Goal: Information Seeking & Learning: Learn about a topic

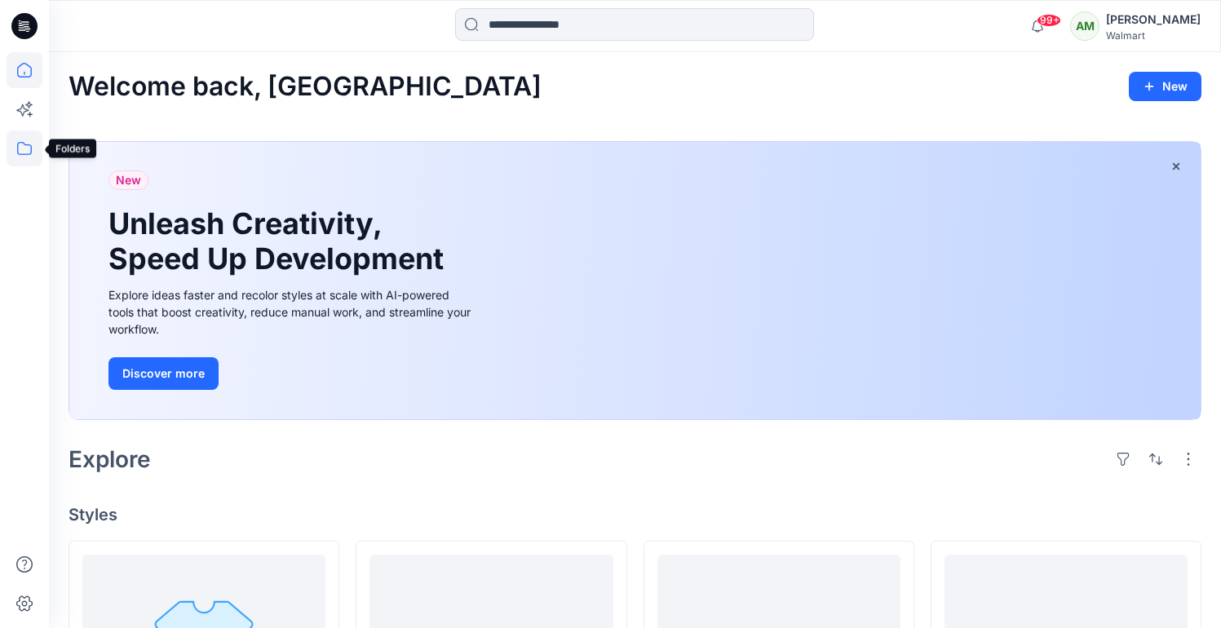
click at [22, 144] on icon at bounding box center [25, 149] width 36 height 36
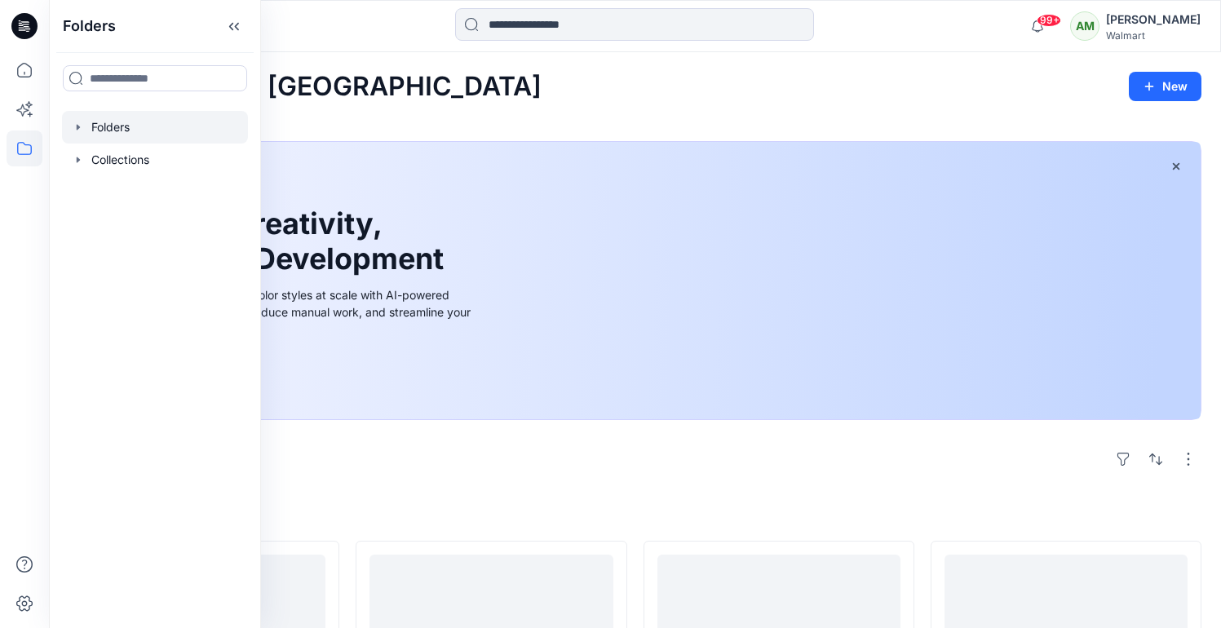
click at [79, 128] on icon "button" at bounding box center [78, 127] width 13 height 13
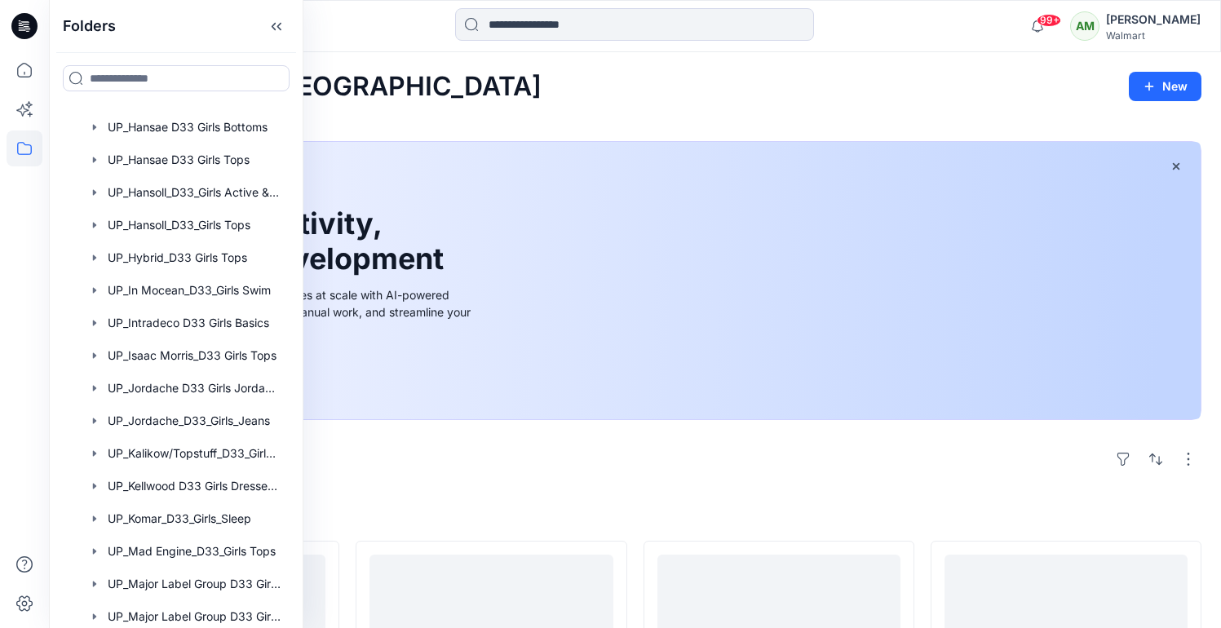
scroll to position [1339, 0]
click at [168, 424] on div at bounding box center [176, 420] width 228 height 33
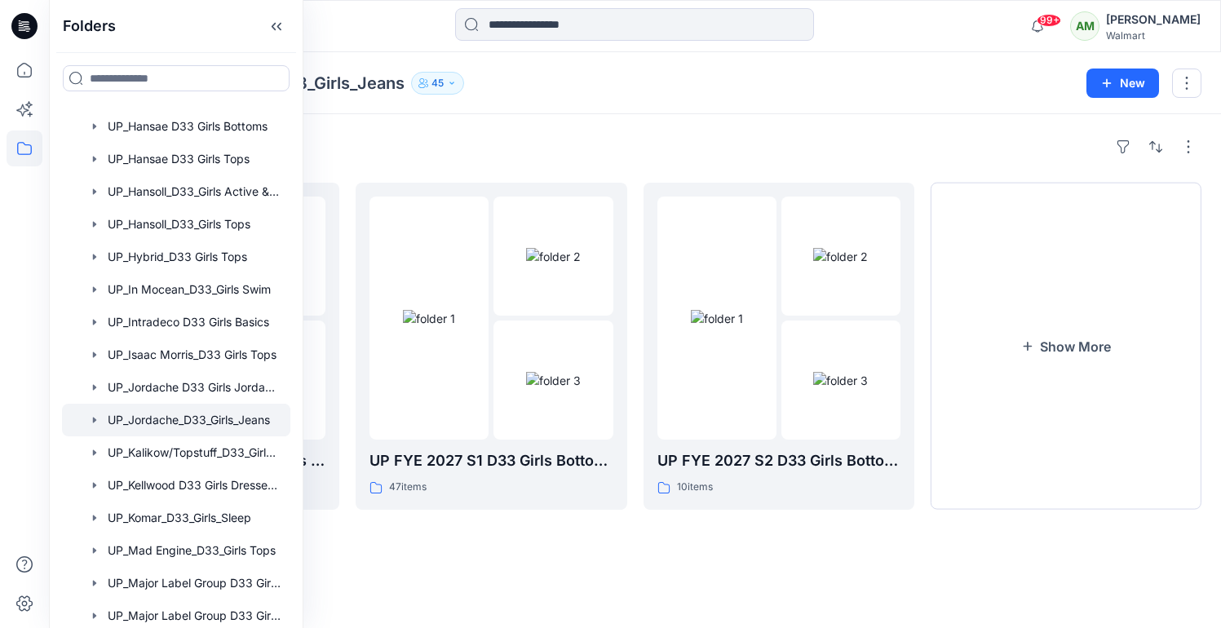
click at [534, 124] on div "Folders UP FYE 2027 S3 D33 Girls Tops & Bottoms Jordache 8 items UP FYE 2027 S1…" at bounding box center [635, 371] width 1172 height 514
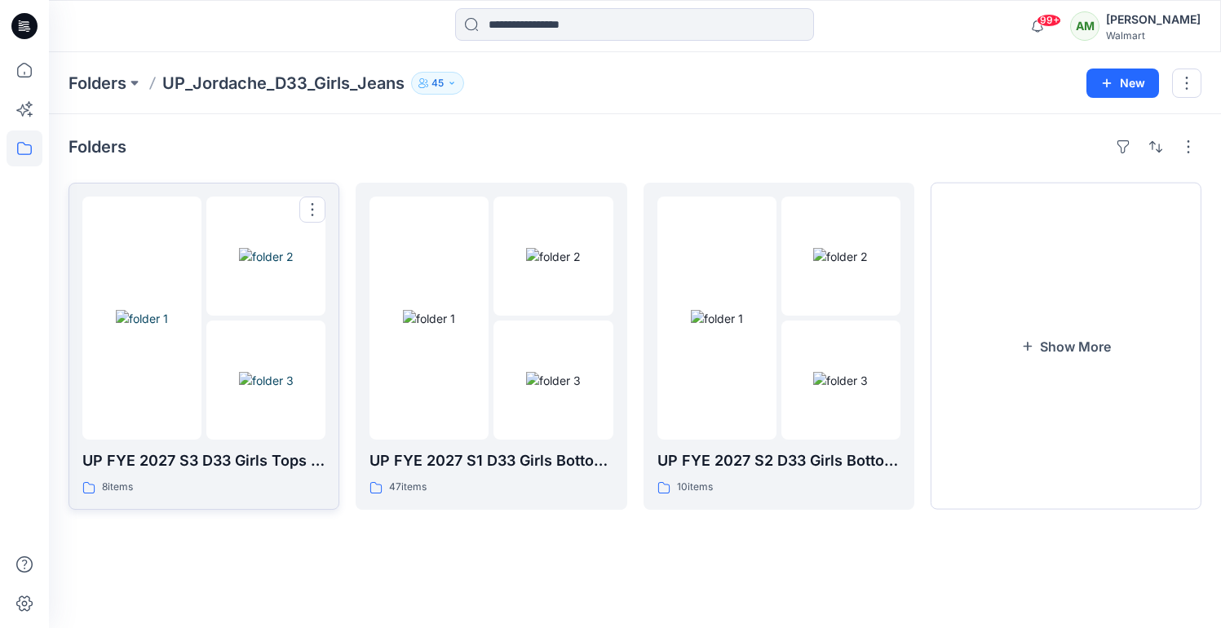
click at [239, 372] on img at bounding box center [266, 380] width 55 height 17
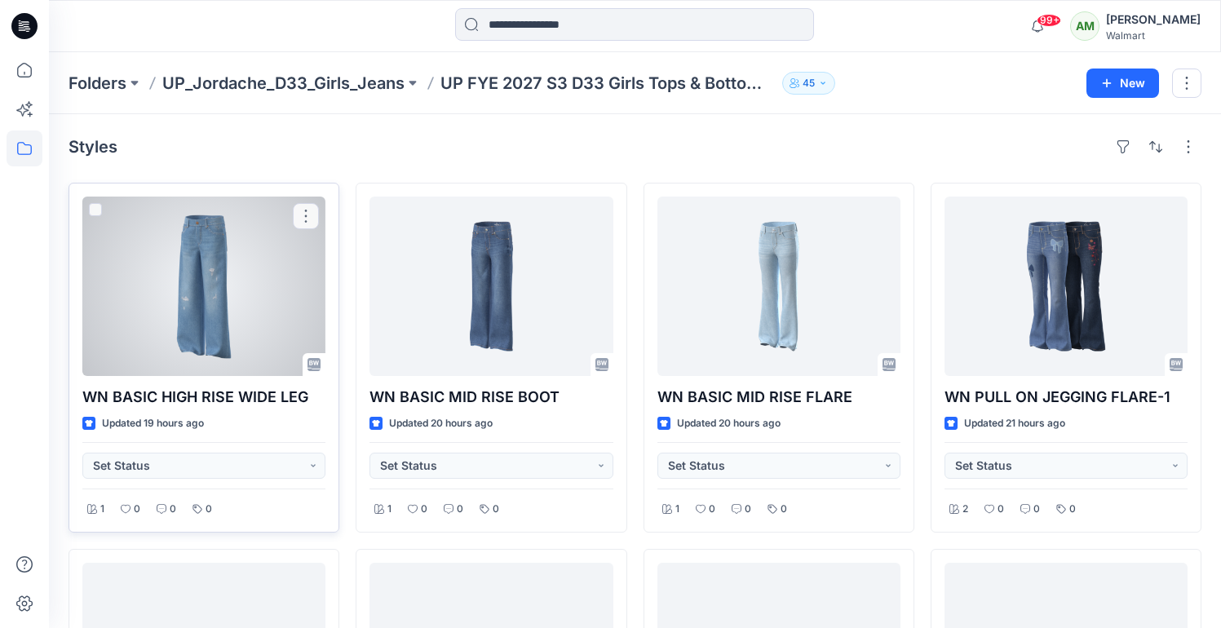
click at [213, 312] on div at bounding box center [203, 286] width 243 height 179
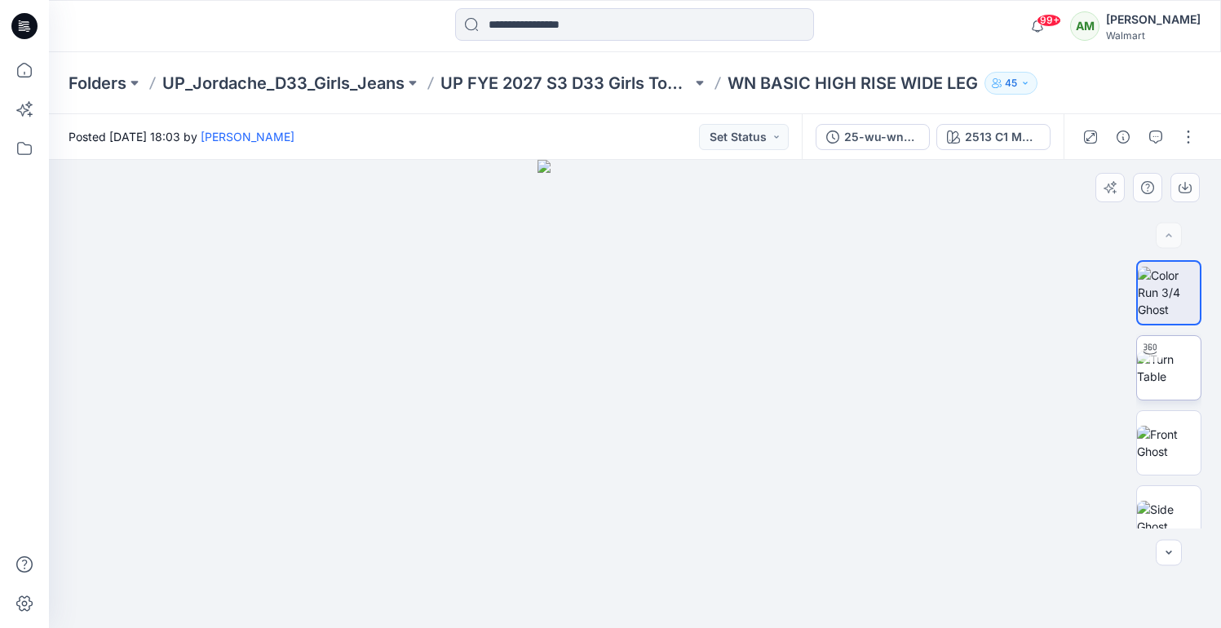
click at [1171, 370] on img at bounding box center [1169, 368] width 64 height 34
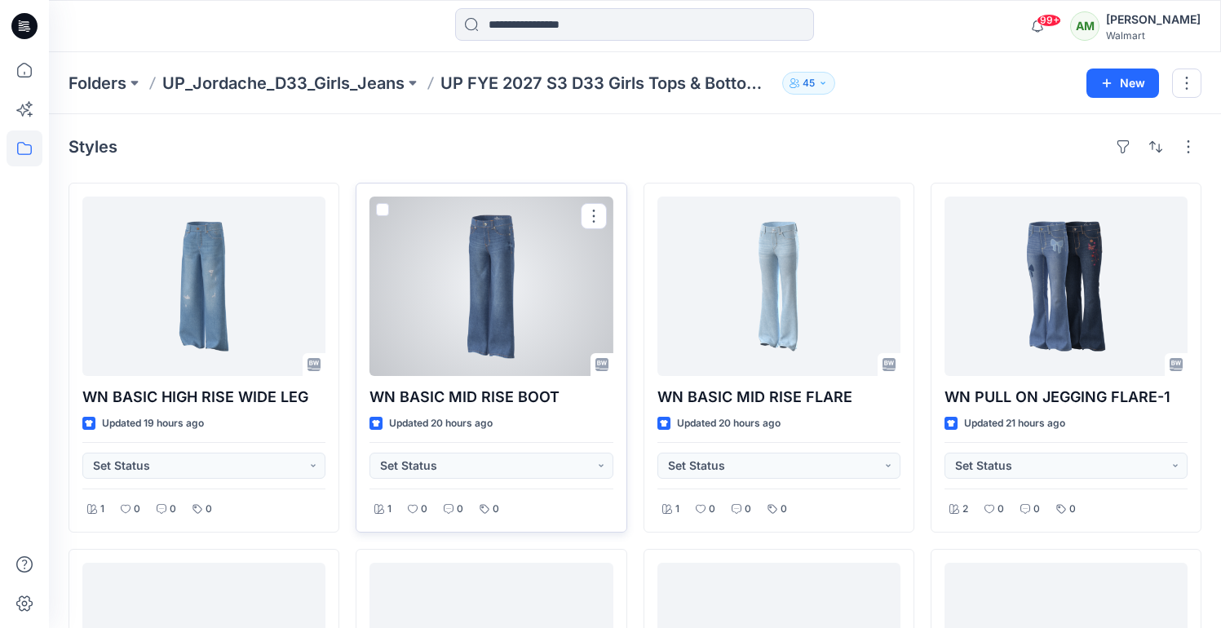
click at [495, 291] on div at bounding box center [491, 286] width 243 height 179
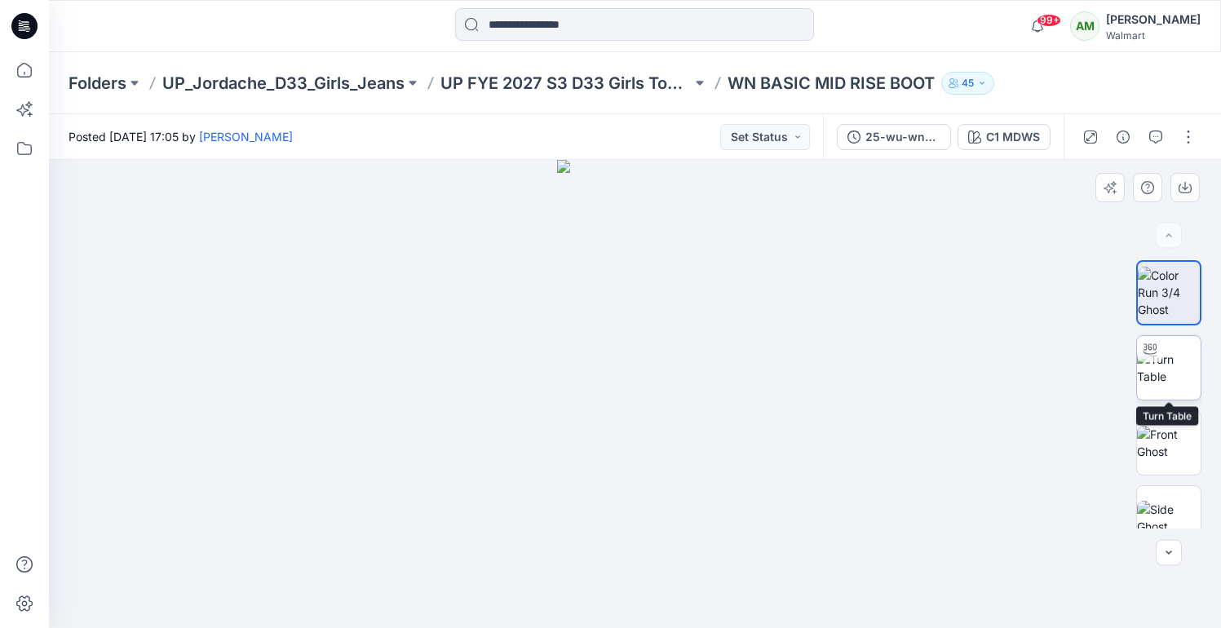
click at [1163, 373] on img at bounding box center [1169, 368] width 64 height 34
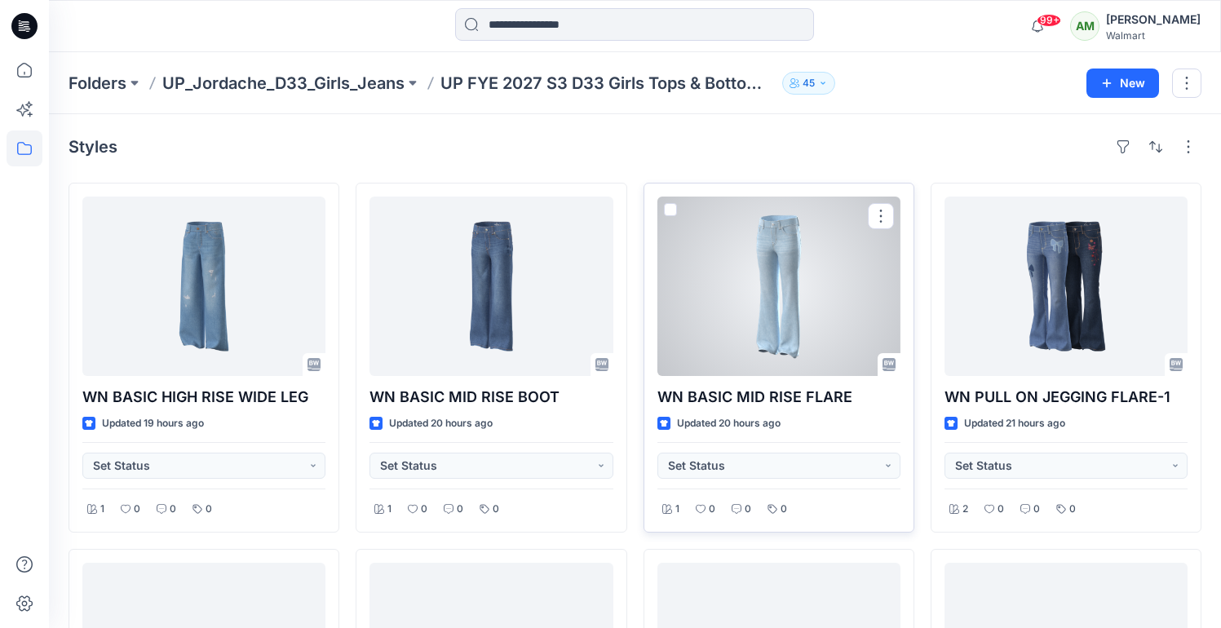
click at [767, 267] on div at bounding box center [779, 286] width 243 height 179
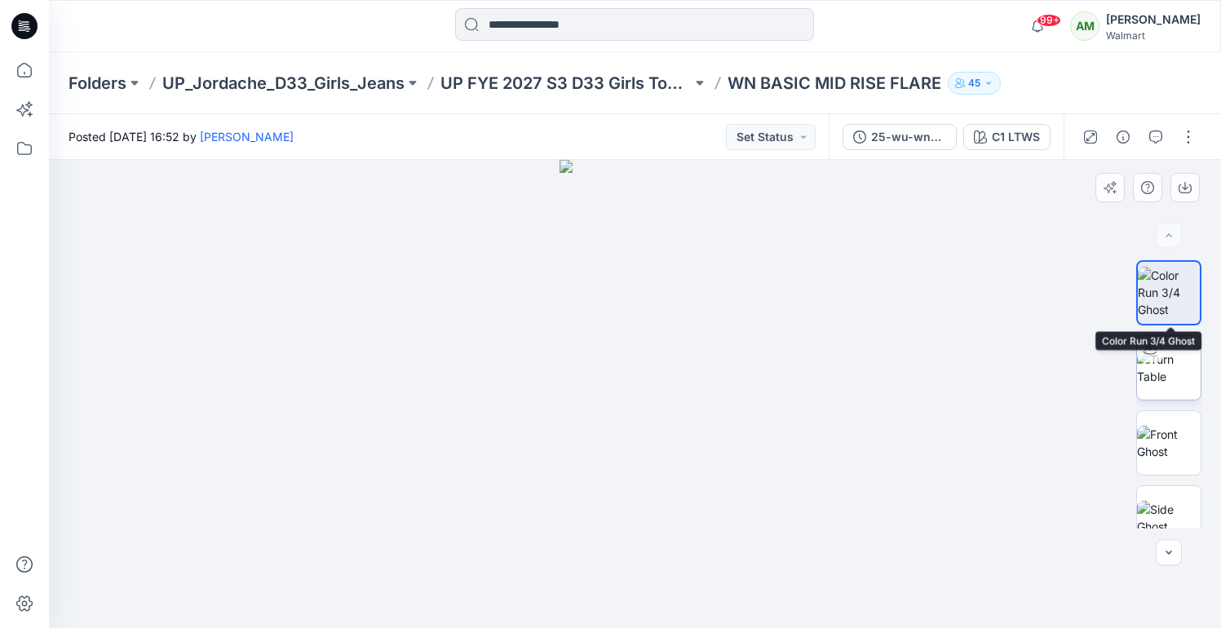
click at [1171, 364] on img at bounding box center [1169, 368] width 64 height 34
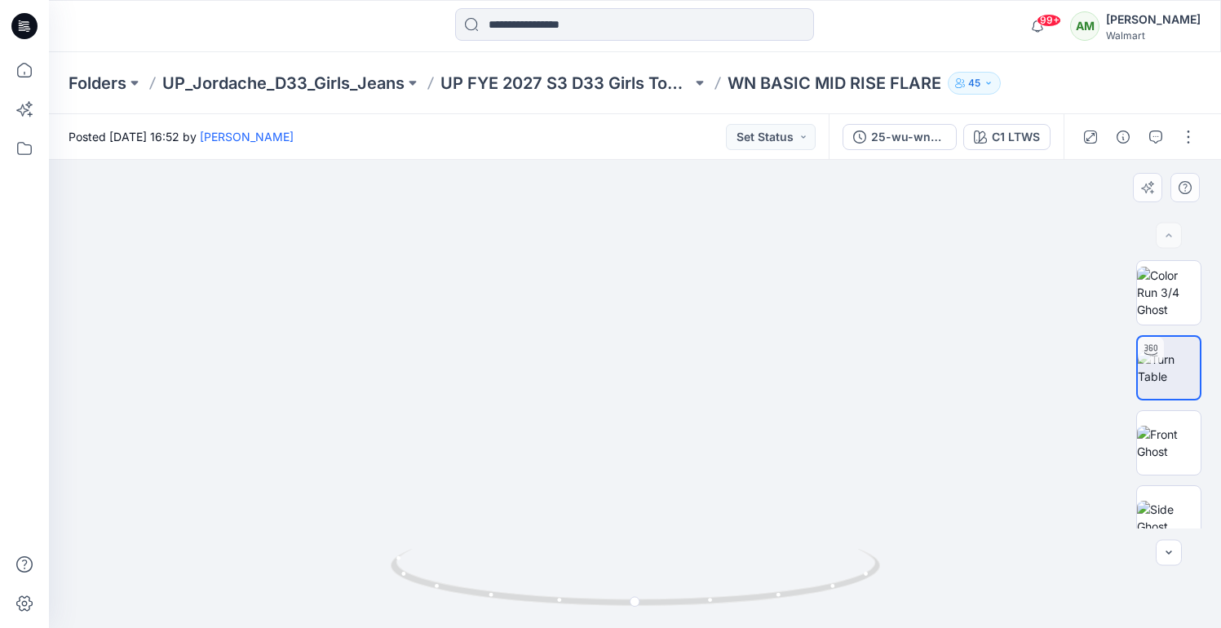
drag, startPoint x: 641, startPoint y: 472, endPoint x: 633, endPoint y: 238, distance: 234.3
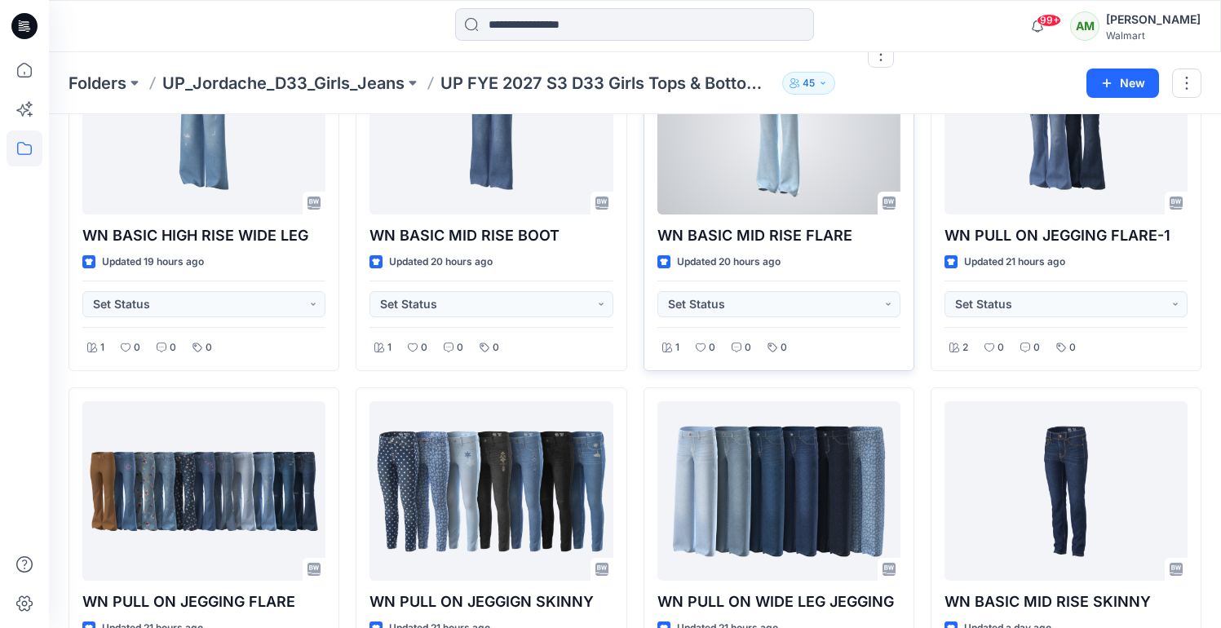
scroll to position [269, 0]
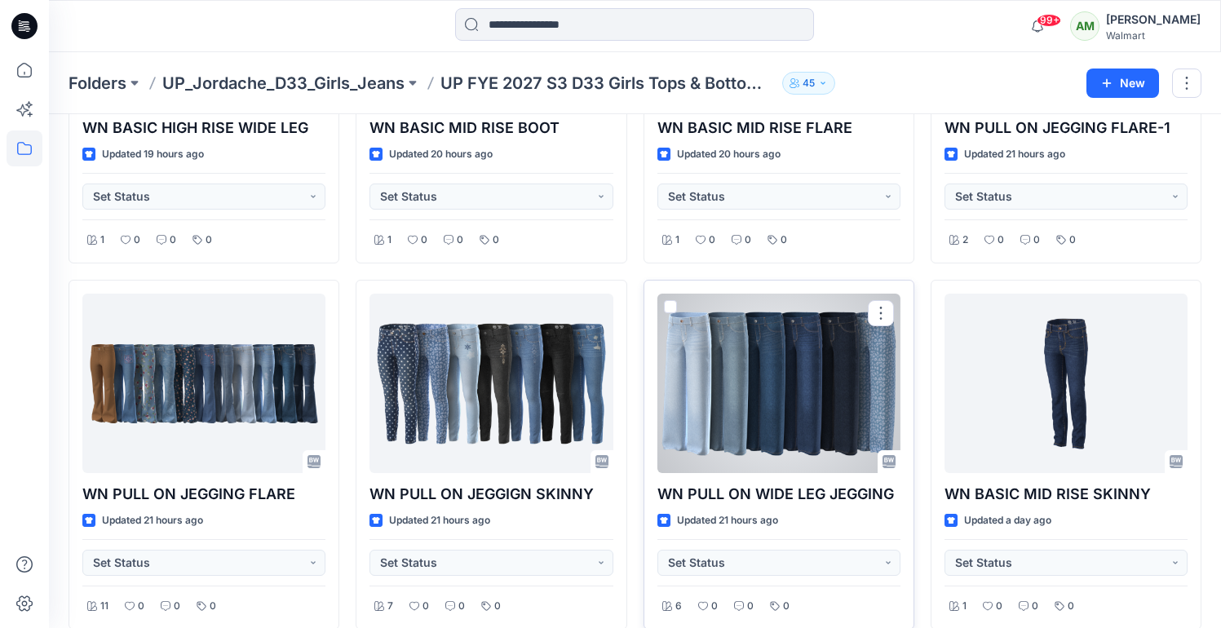
click at [776, 393] on div at bounding box center [779, 383] width 243 height 179
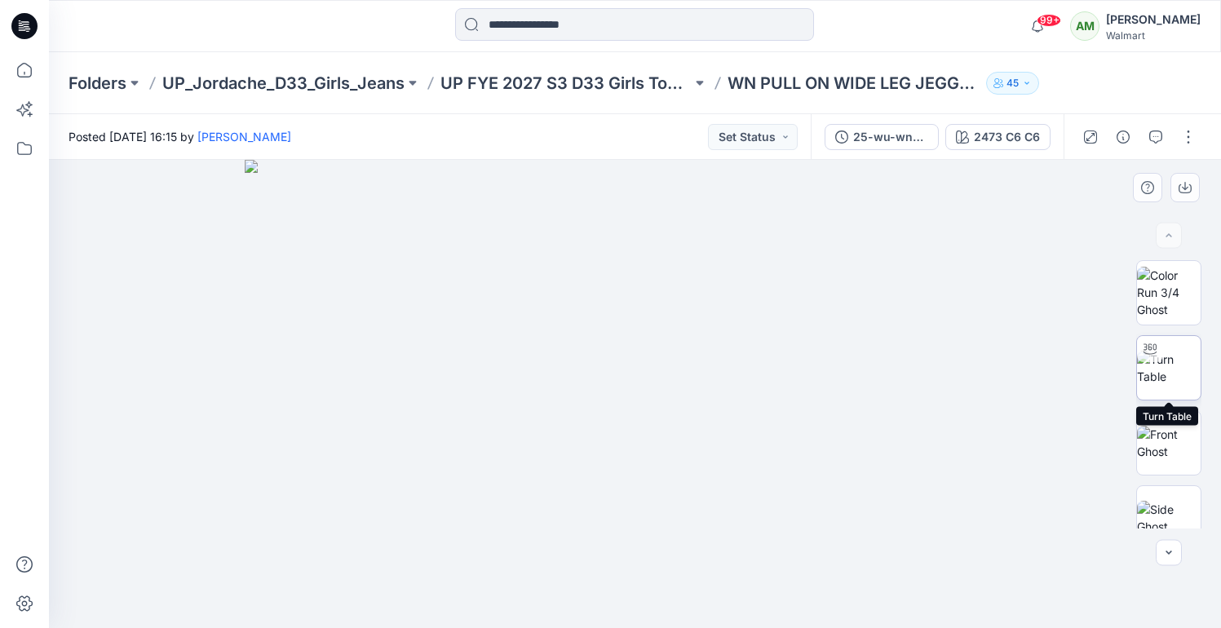
click at [1169, 366] on img at bounding box center [1169, 368] width 64 height 34
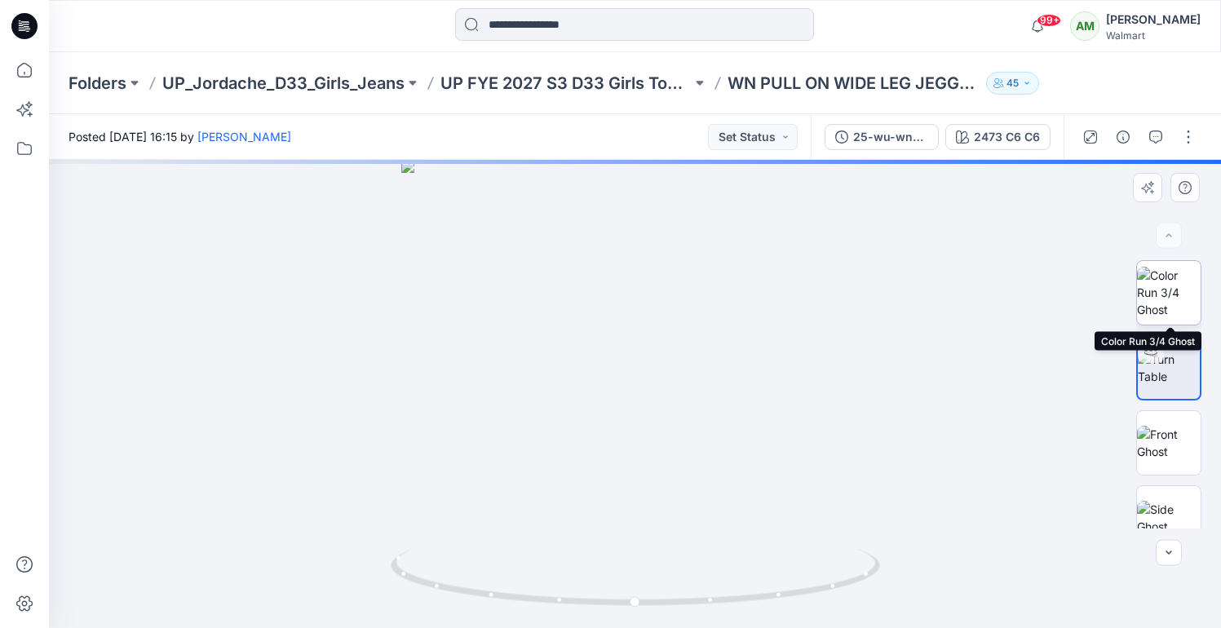
click at [1176, 298] on img at bounding box center [1169, 292] width 64 height 51
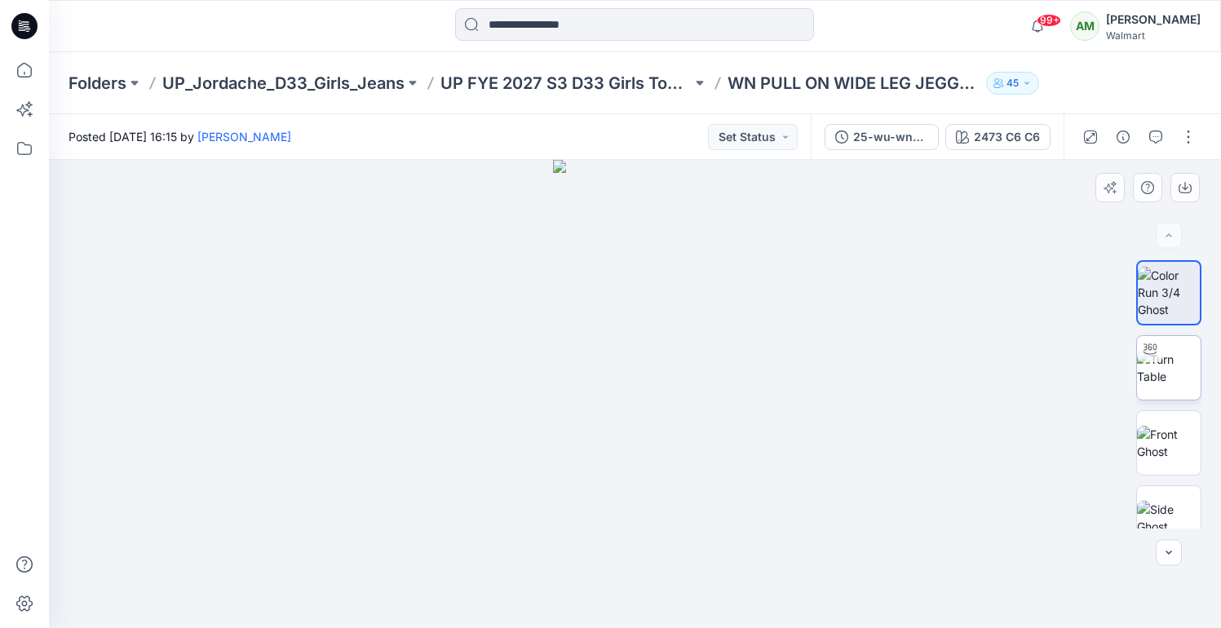
click at [1174, 351] on img at bounding box center [1169, 368] width 64 height 34
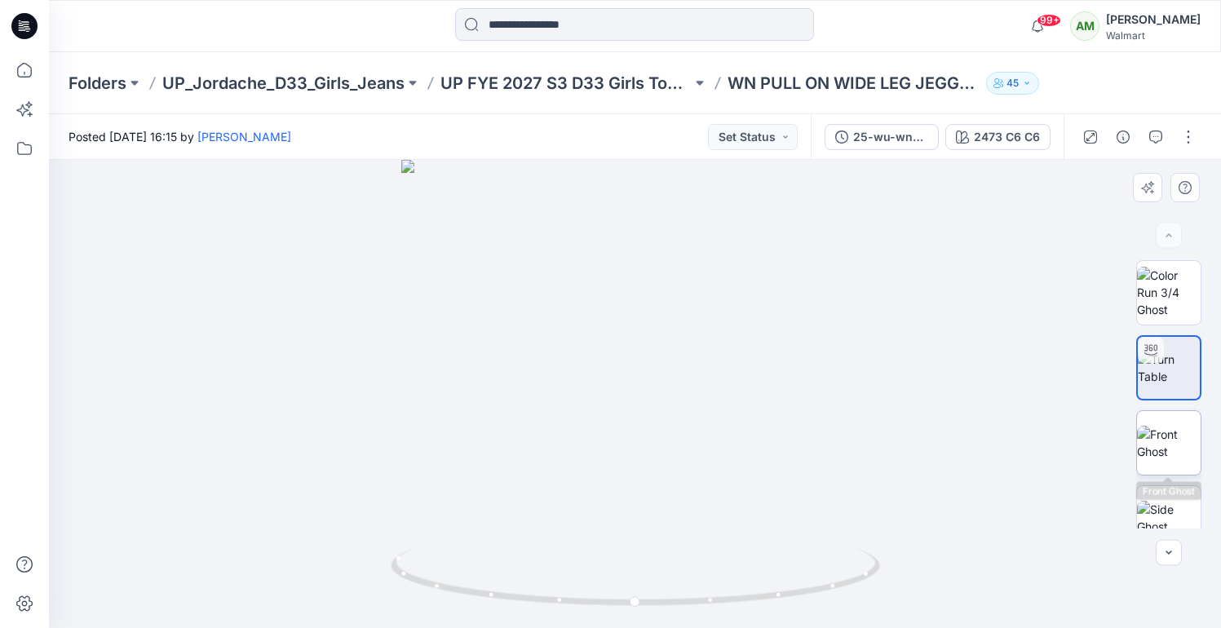
click at [1165, 441] on img at bounding box center [1169, 443] width 64 height 34
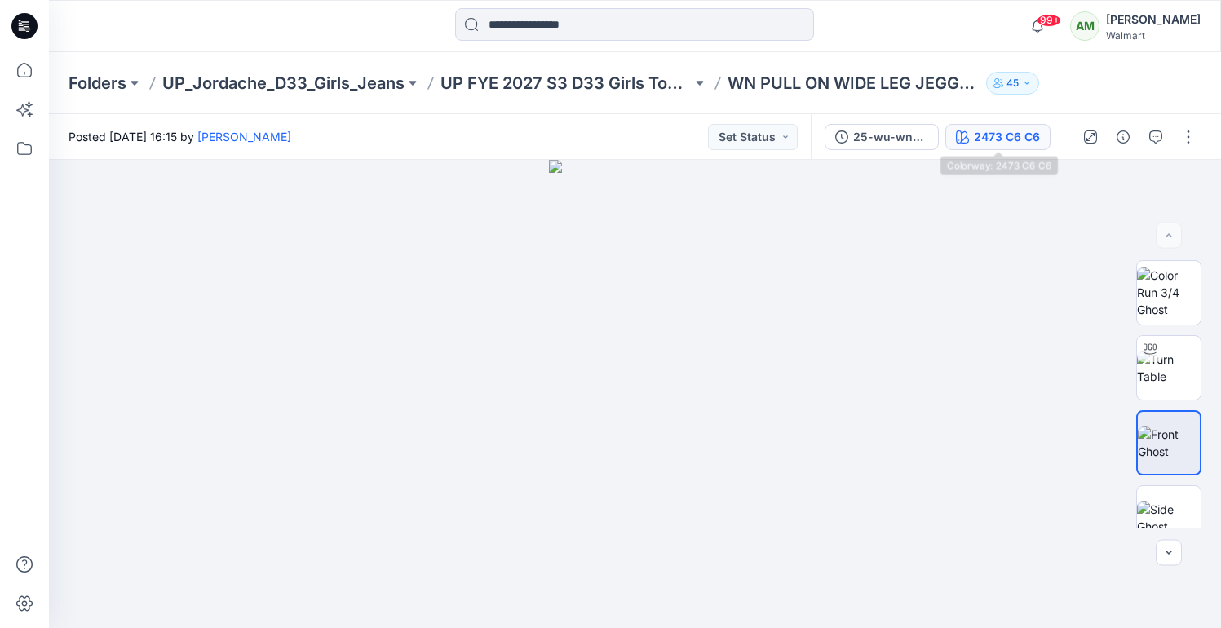
click at [972, 132] on button "2473 C6 C6" at bounding box center [997, 137] width 105 height 26
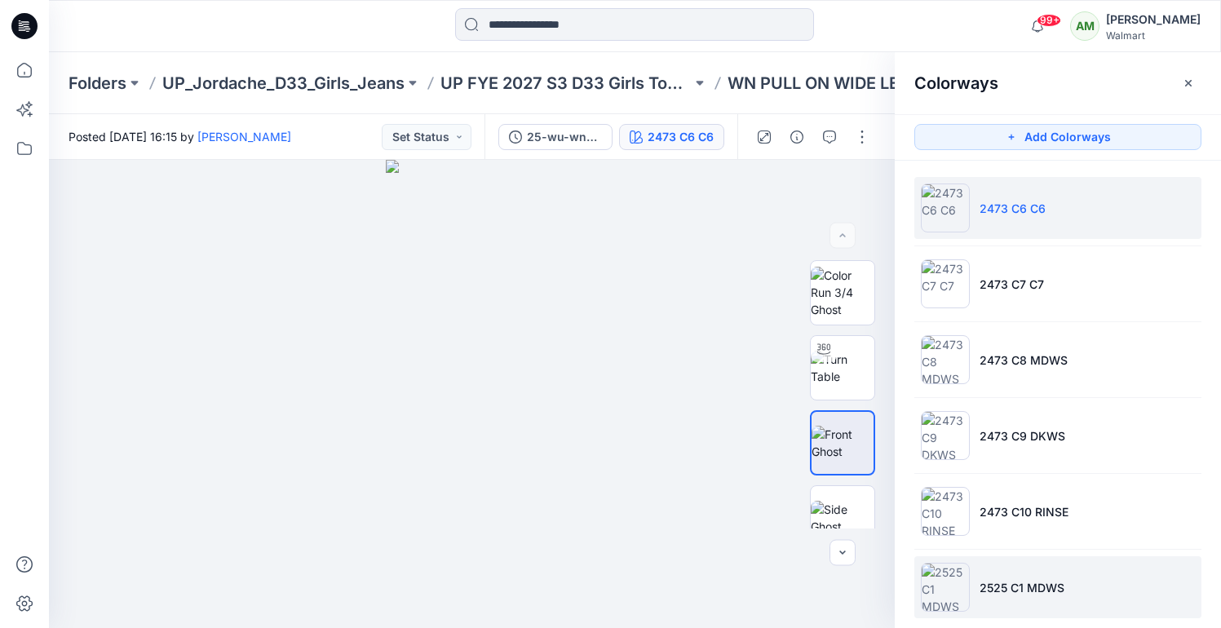
click at [983, 567] on li "2525 C1 MDWS" at bounding box center [1057, 587] width 287 height 62
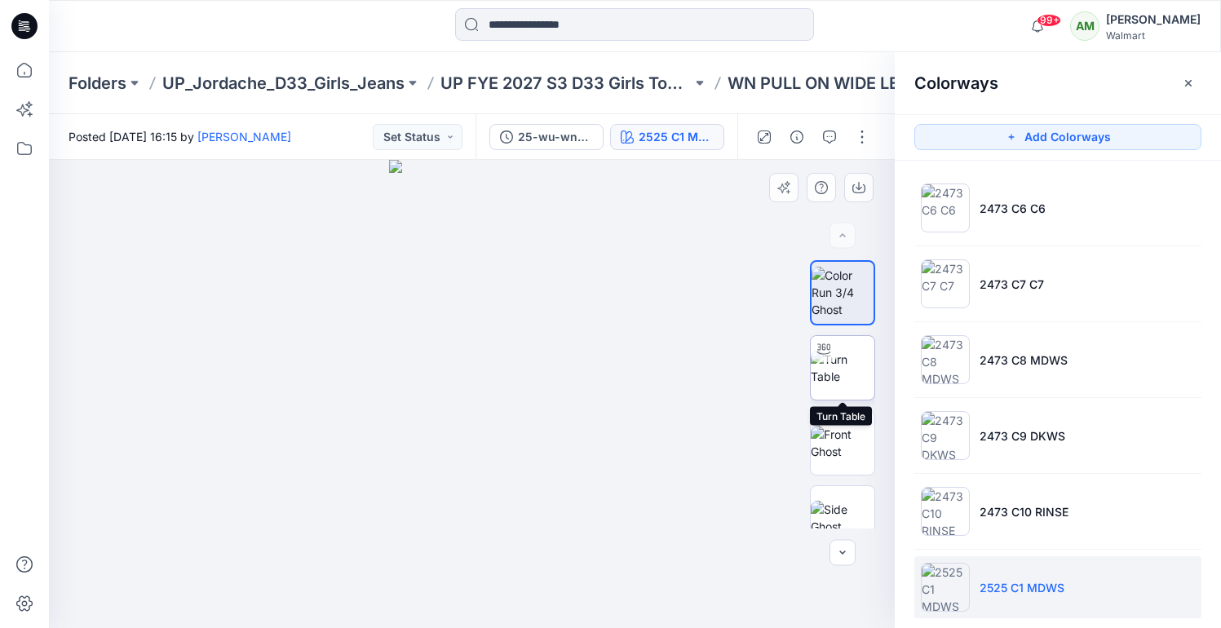
click at [848, 365] on img at bounding box center [843, 368] width 64 height 34
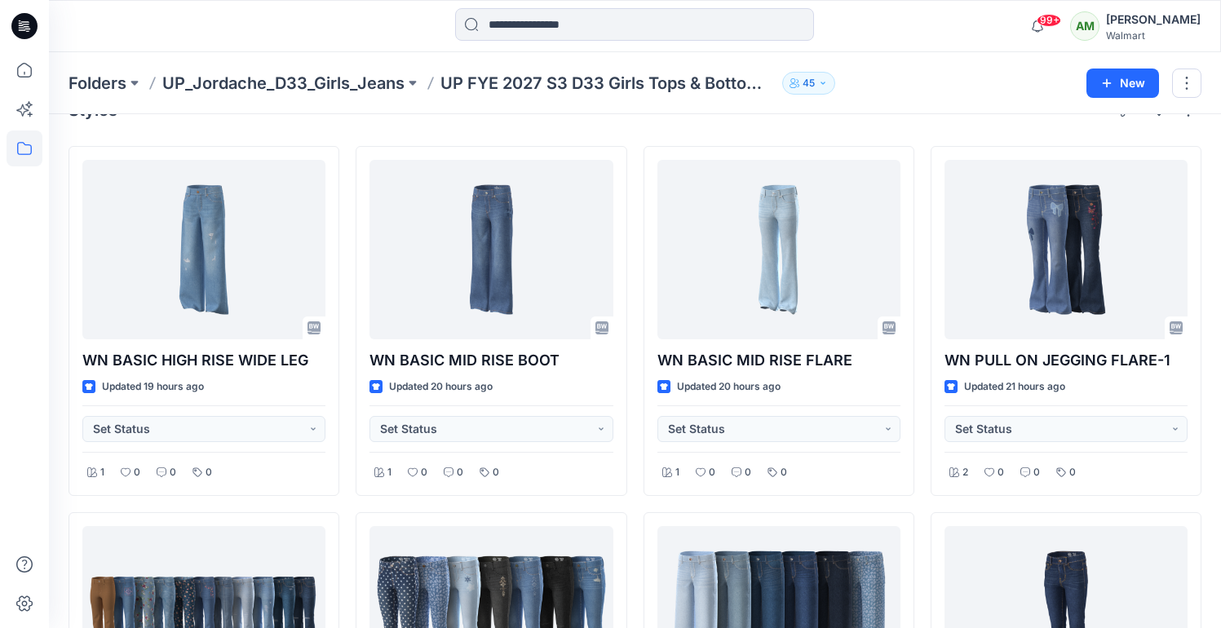
scroll to position [47, 0]
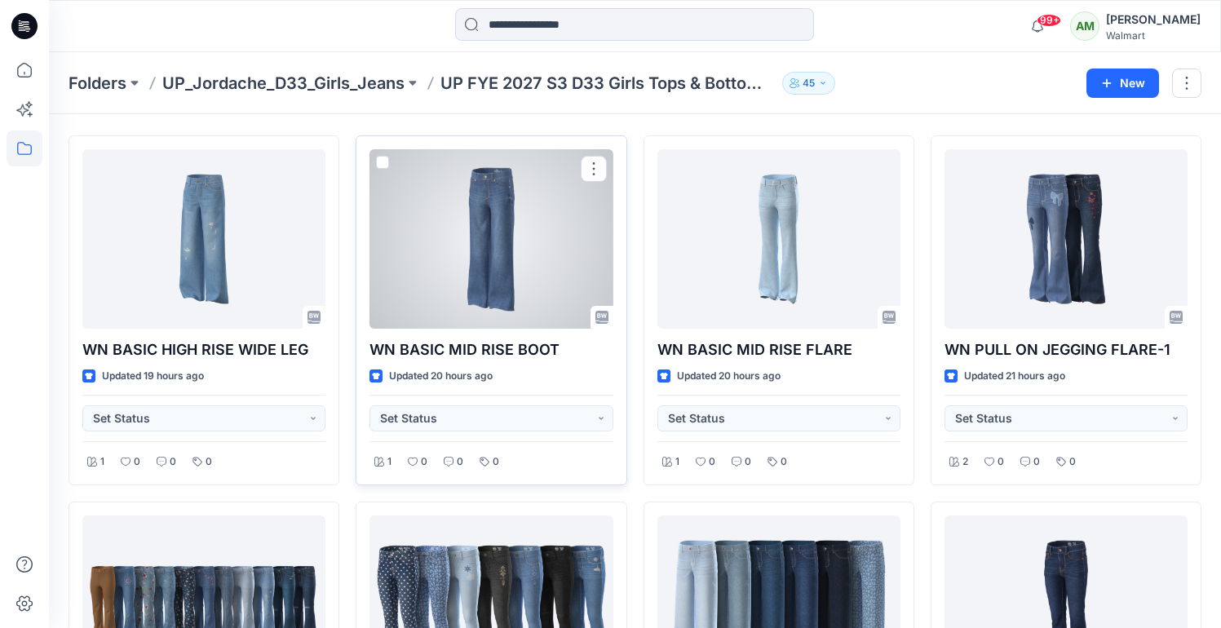
click at [525, 225] on div at bounding box center [491, 238] width 243 height 179
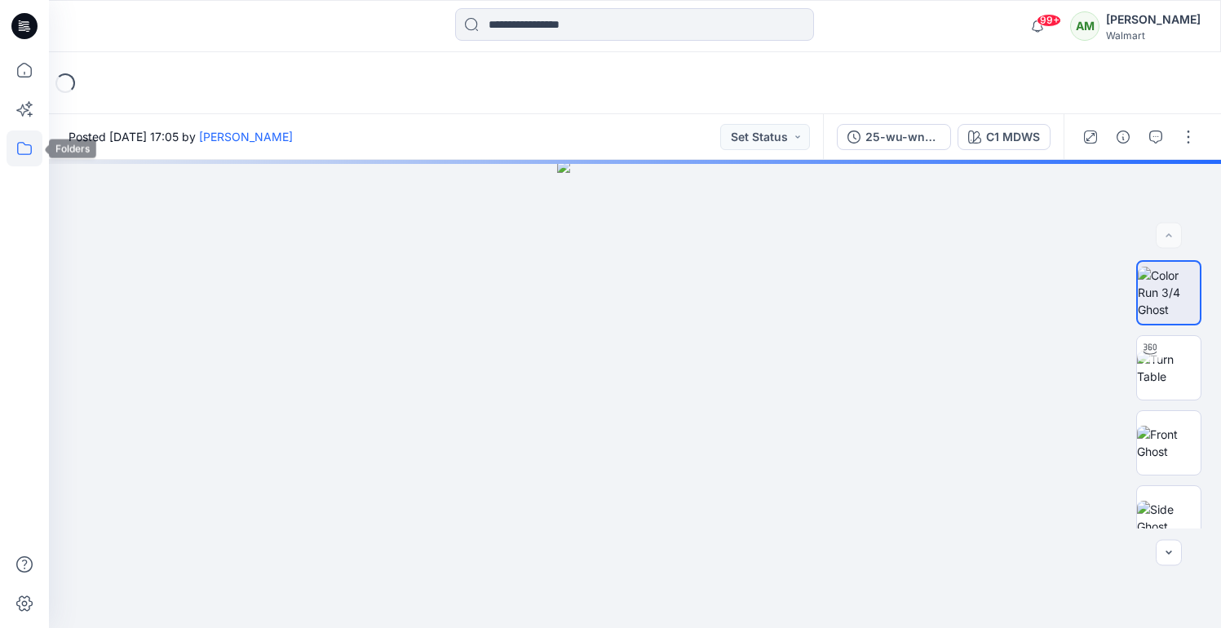
click at [24, 144] on icon at bounding box center [24, 148] width 15 height 13
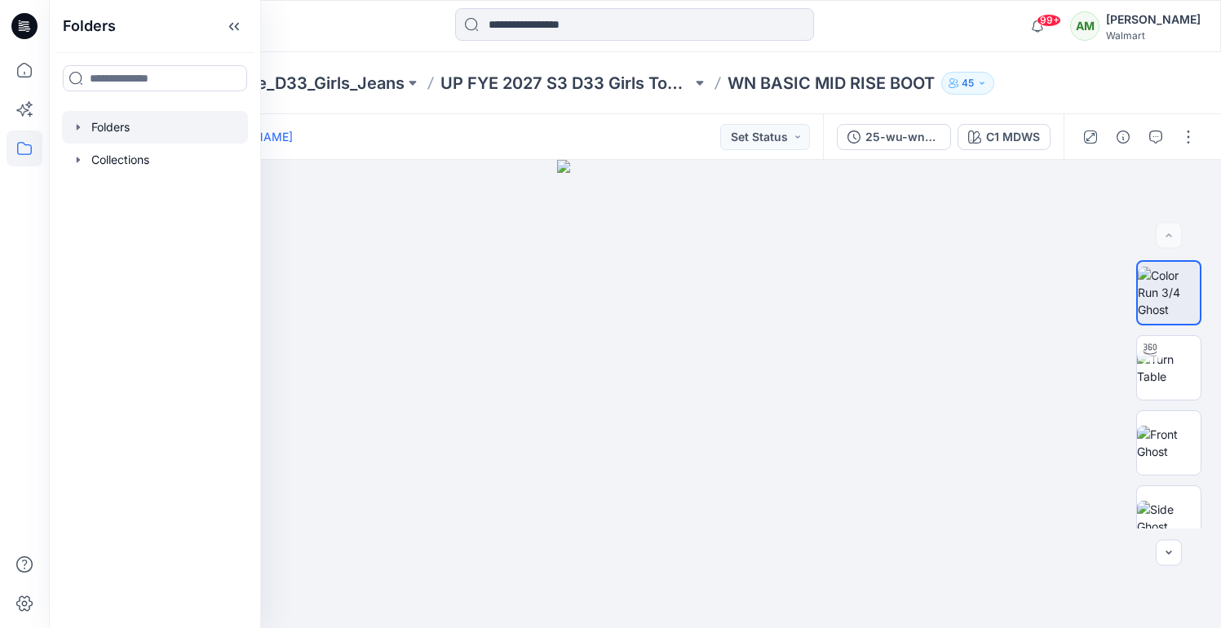
click at [82, 125] on icon "button" at bounding box center [78, 127] width 13 height 13
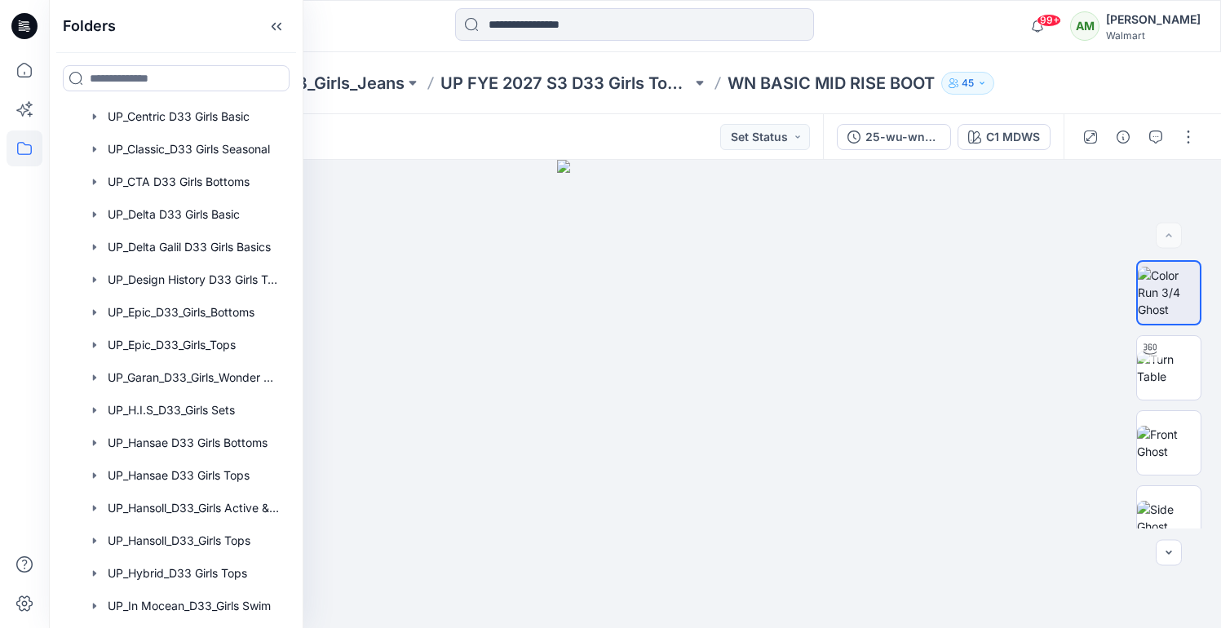
scroll to position [1025, 0]
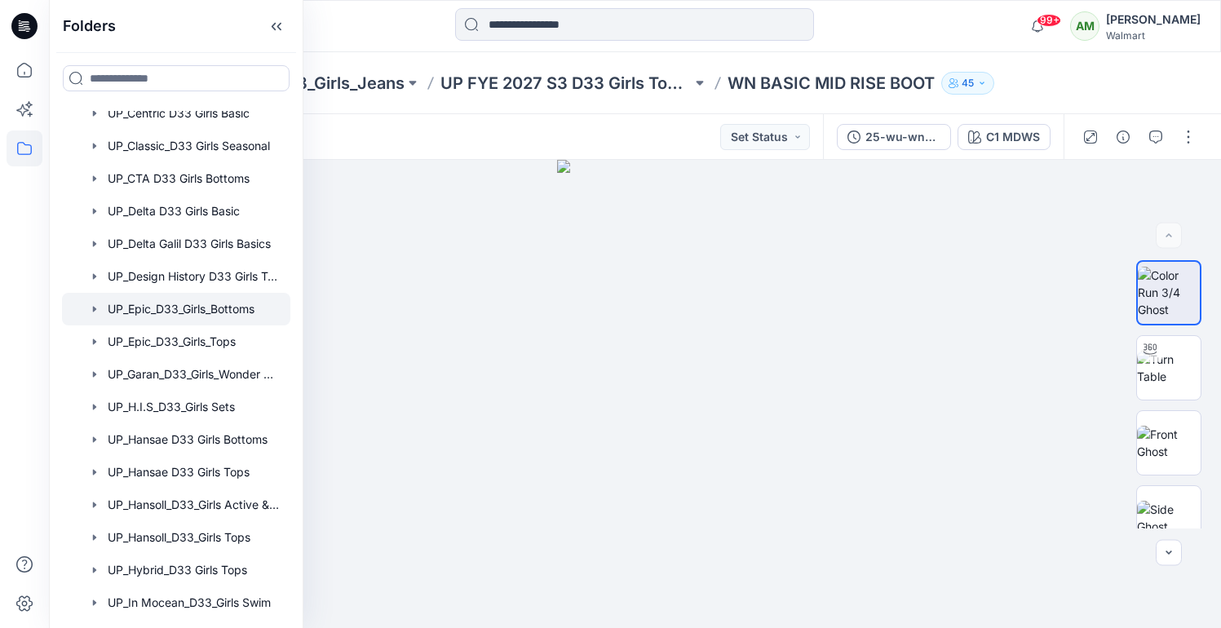
click at [226, 304] on div at bounding box center [176, 309] width 228 height 33
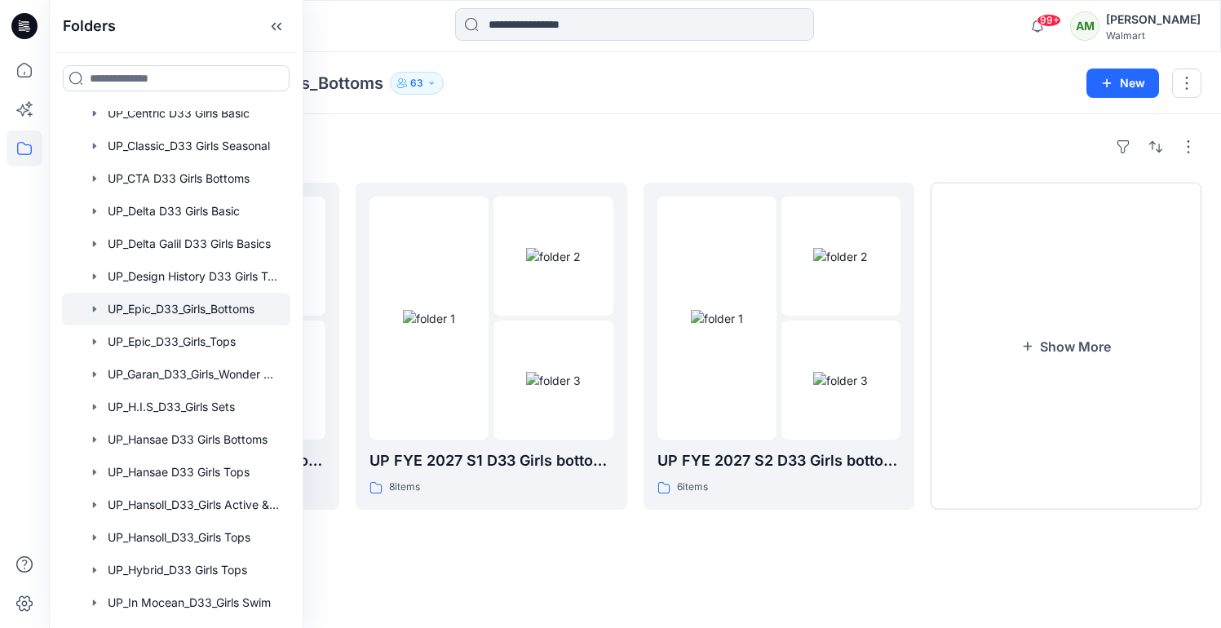
click at [660, 100] on div "Folders UP_Epic_D33_Girls_Bottoms 63 New" at bounding box center [635, 83] width 1172 height 62
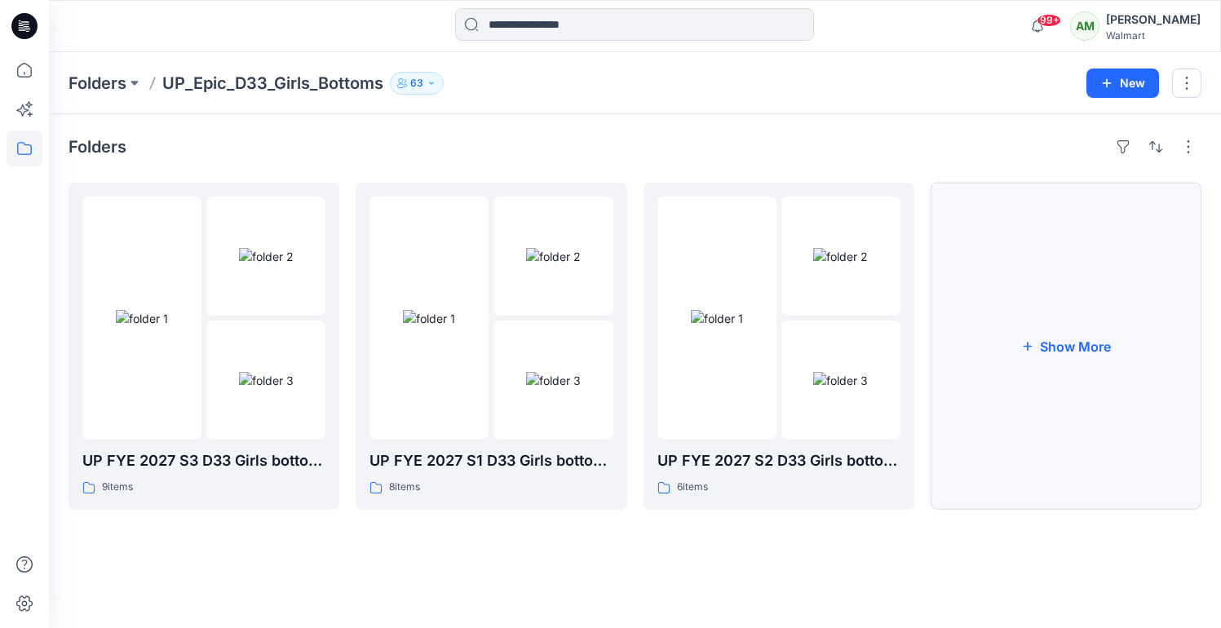
click at [1074, 363] on button "Show More" at bounding box center [1066, 346] width 271 height 327
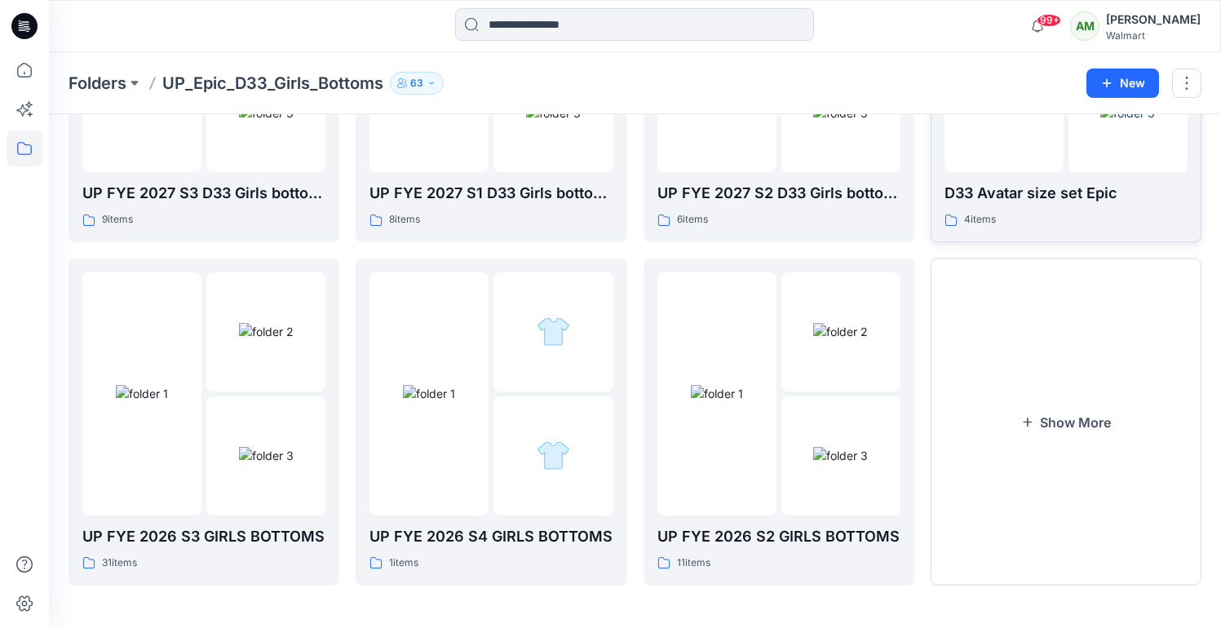
scroll to position [270, 0]
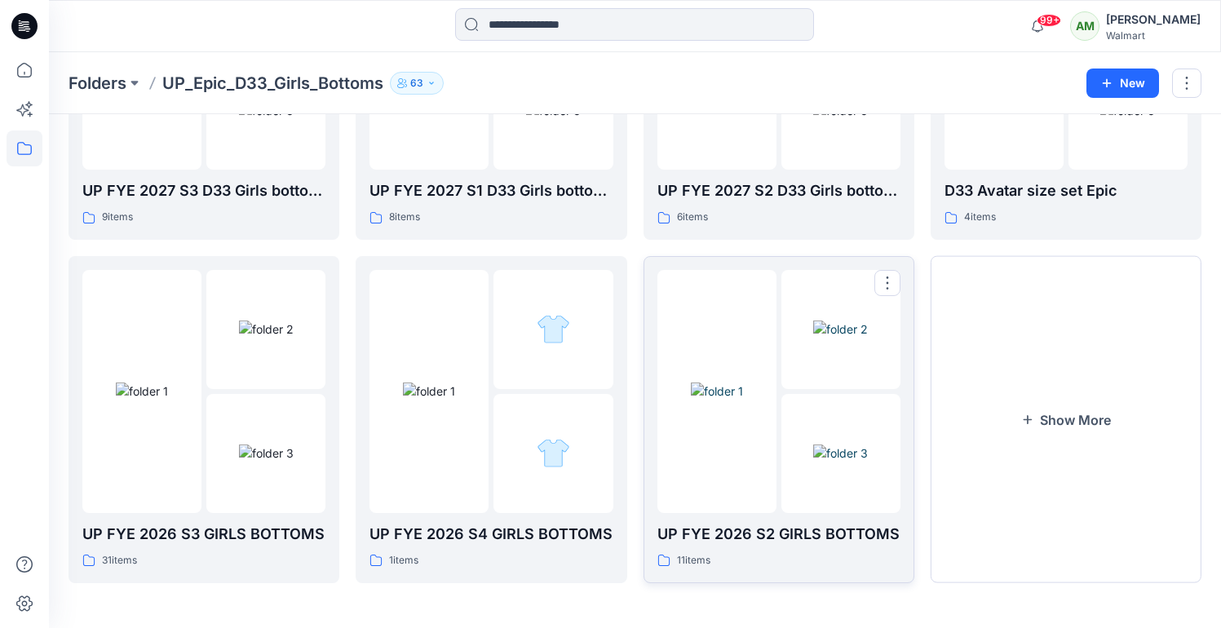
click at [709, 400] on img at bounding box center [717, 391] width 52 height 17
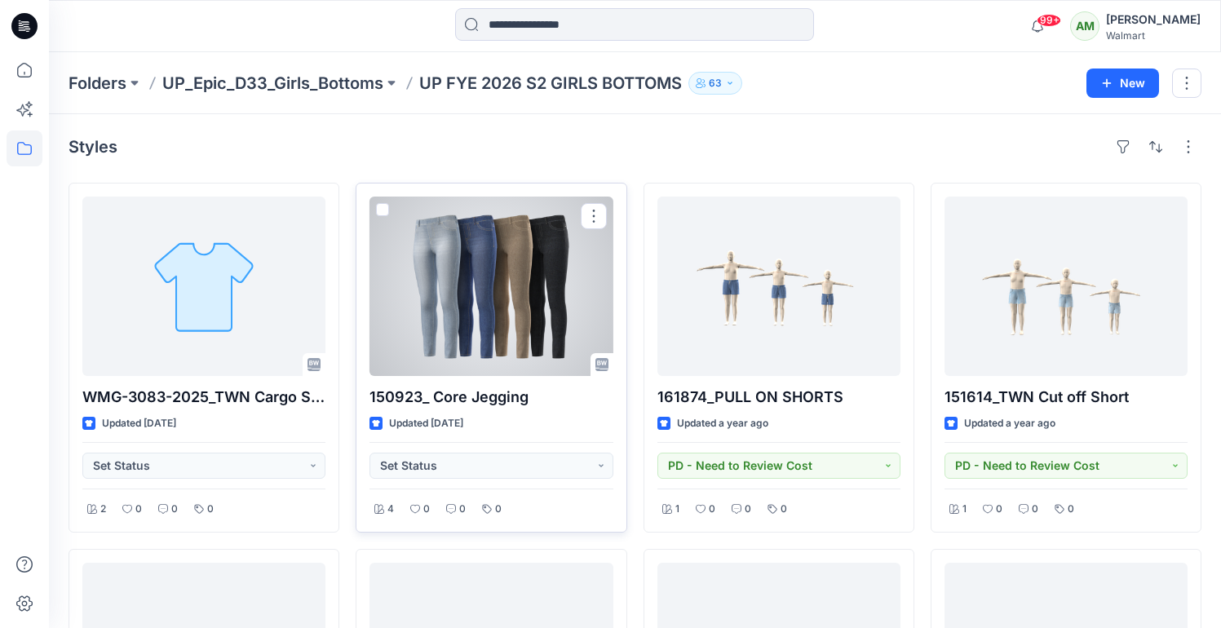
click at [473, 247] on div at bounding box center [491, 286] width 243 height 179
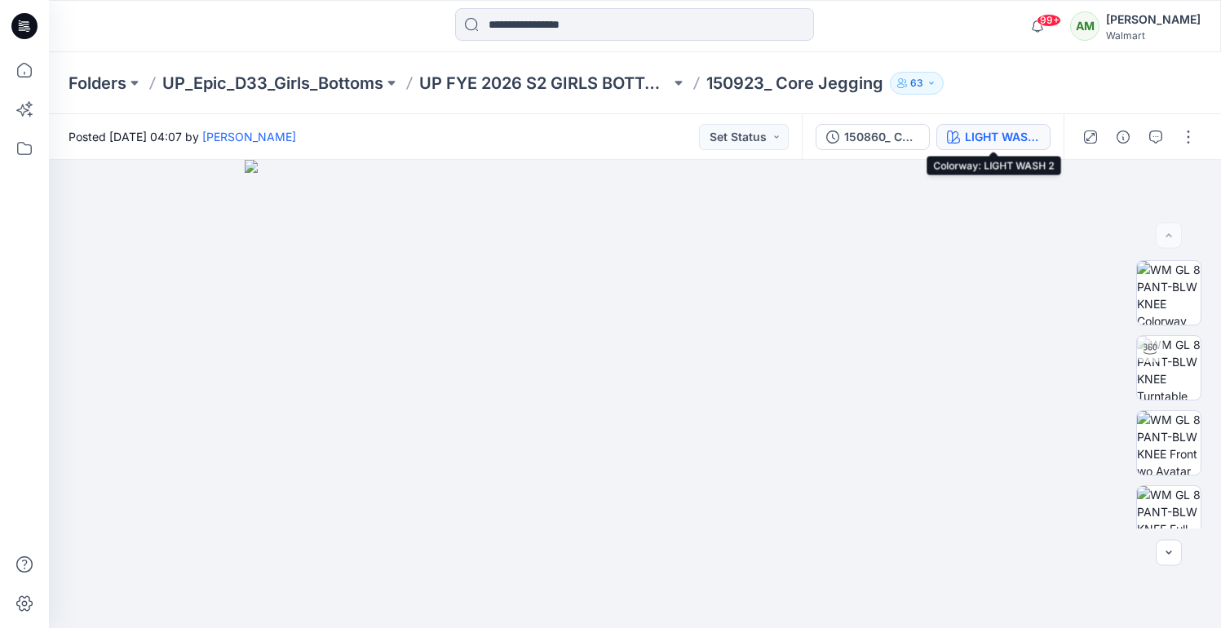
click at [1014, 136] on div "LIGHT WASH 2" at bounding box center [1002, 137] width 75 height 18
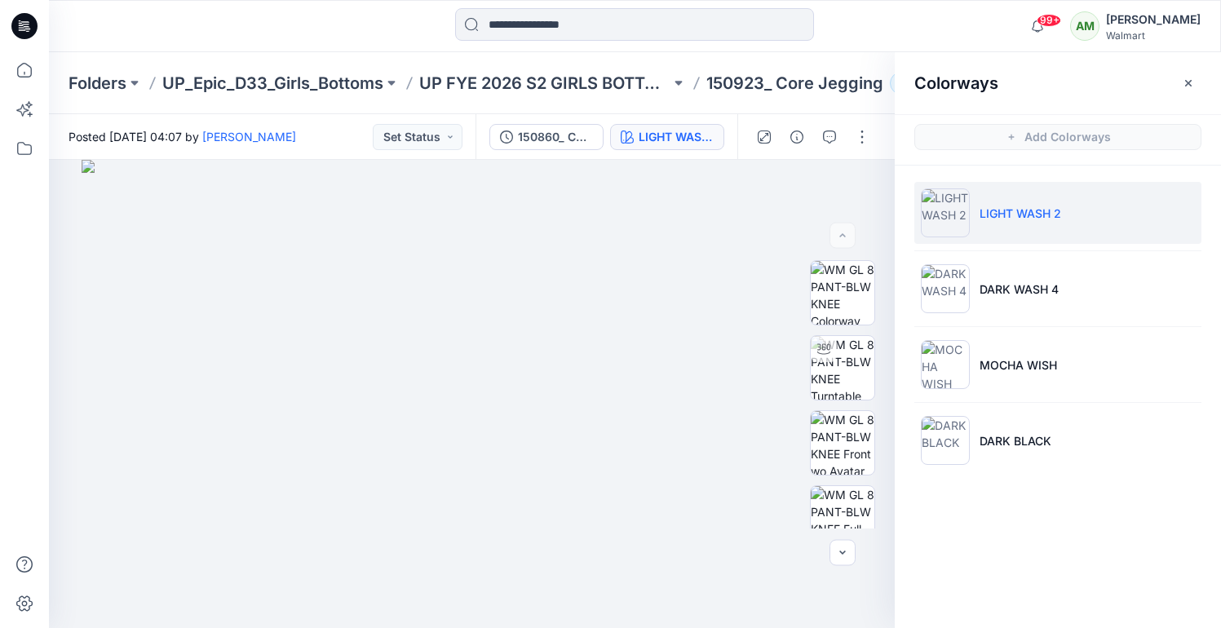
click at [1028, 216] on p "LIGHT WASH 2" at bounding box center [1021, 213] width 82 height 17
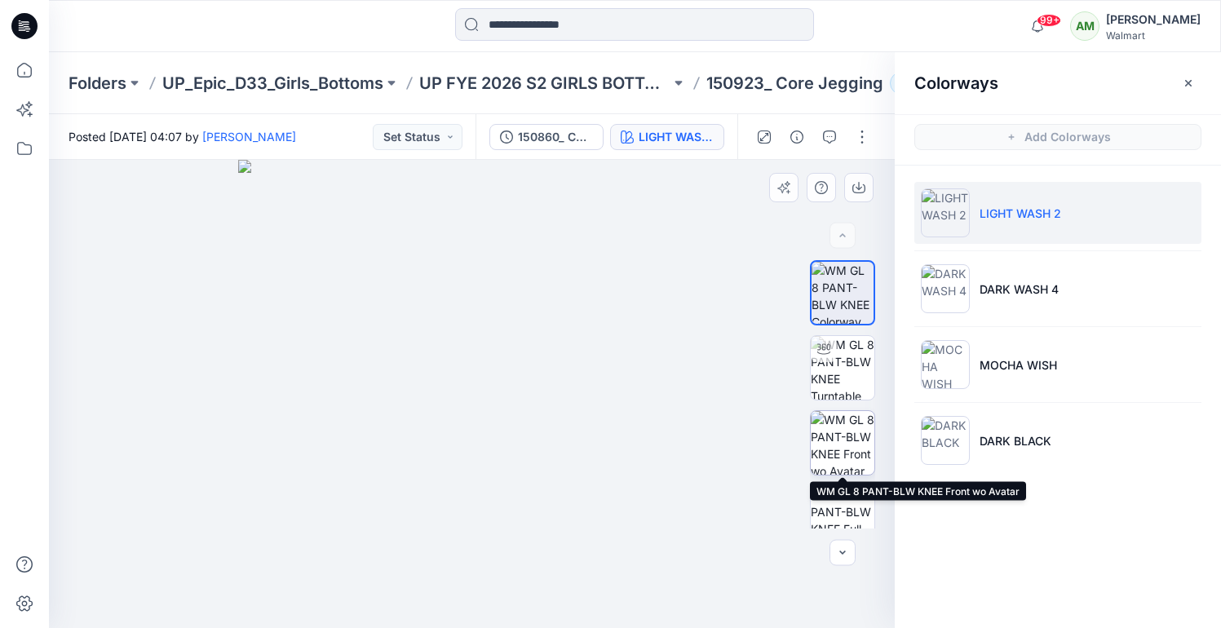
click at [839, 451] on img at bounding box center [843, 443] width 64 height 64
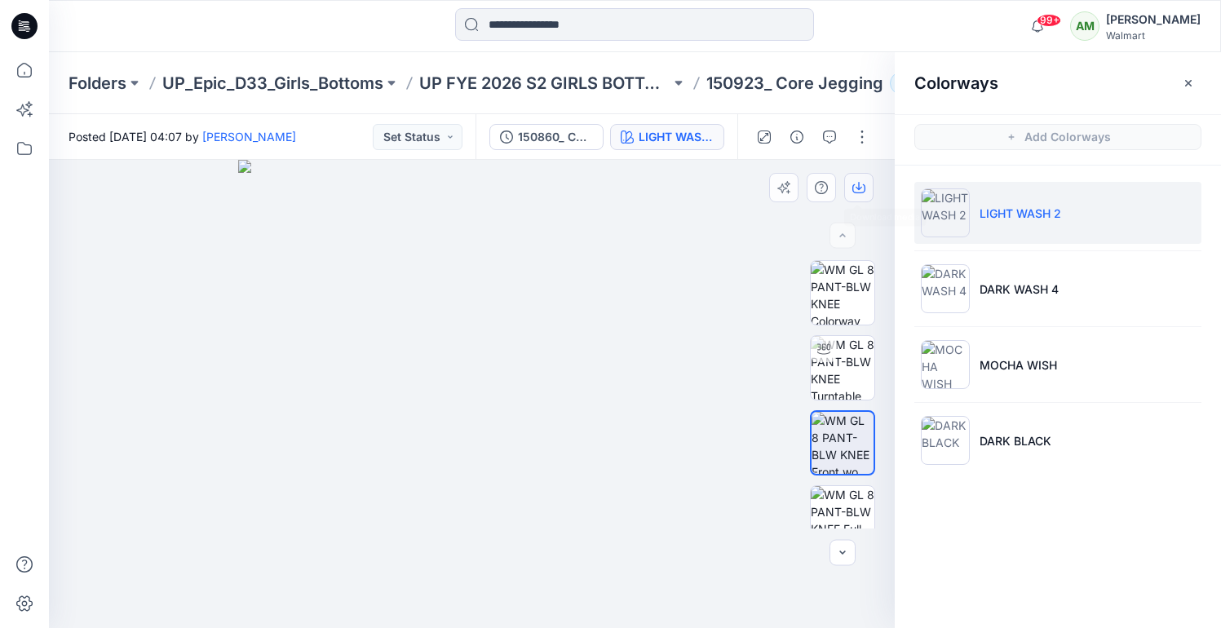
click at [862, 192] on icon "button" at bounding box center [858, 188] width 13 height 9
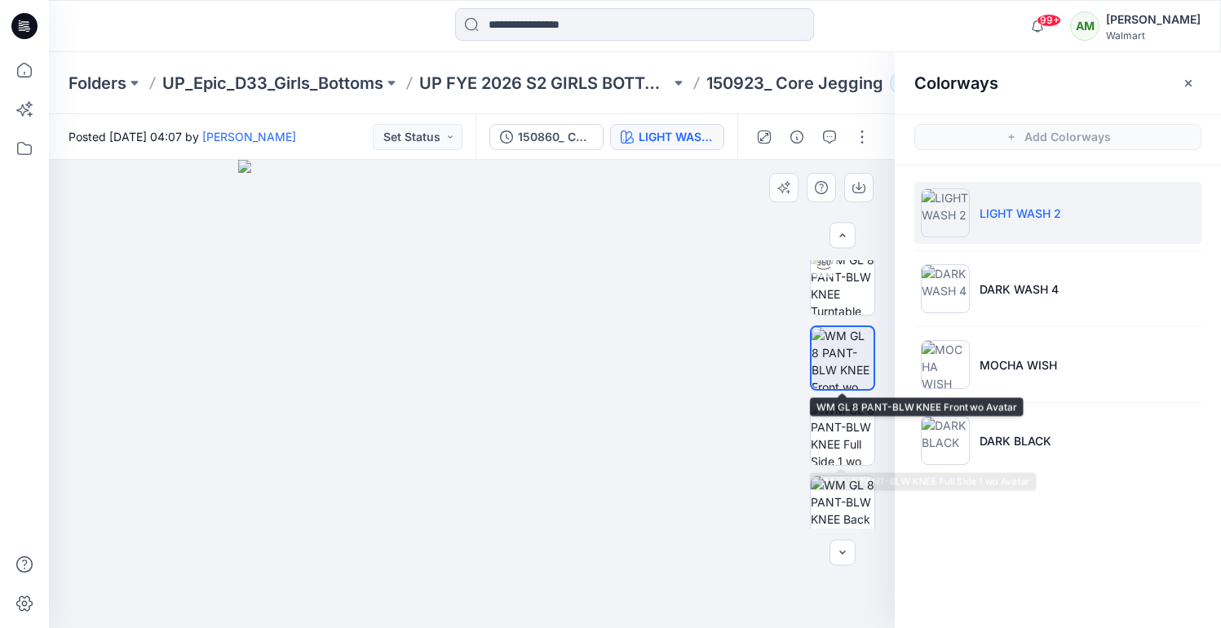
scroll to position [104, 0]
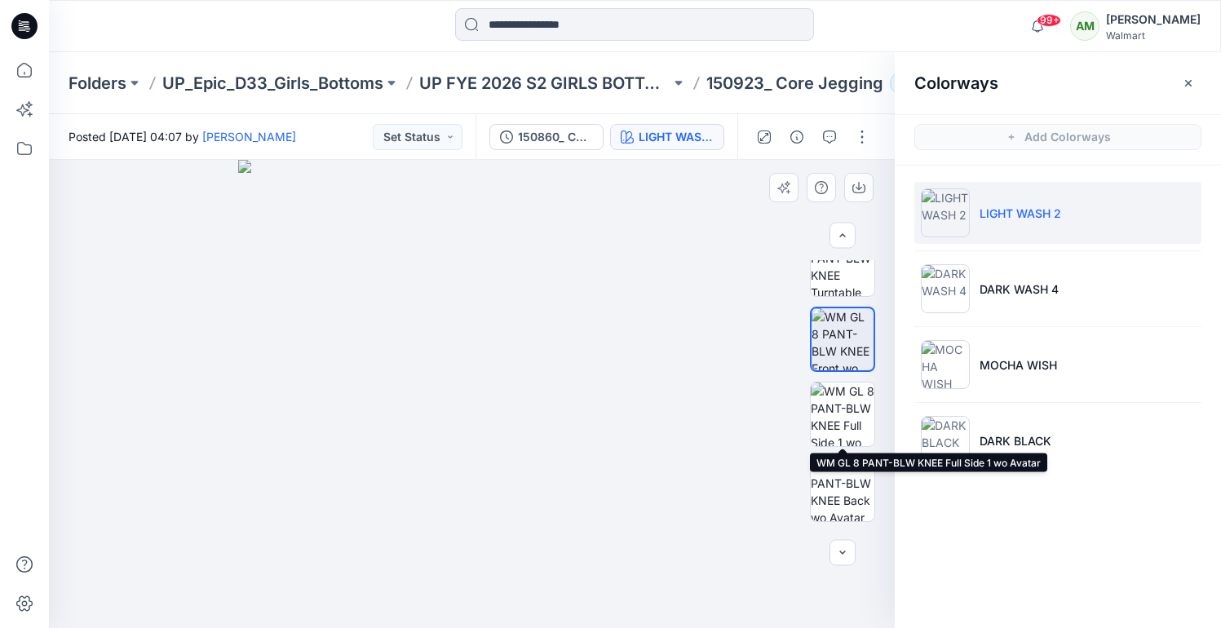
click at [841, 419] on img at bounding box center [843, 415] width 64 height 64
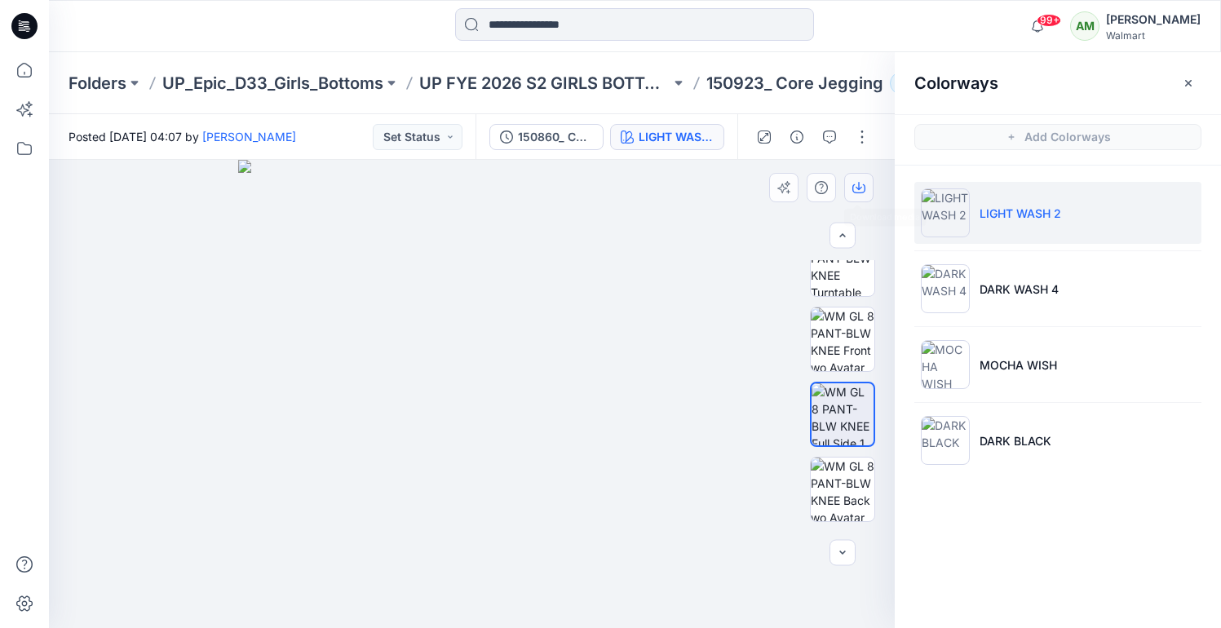
click at [861, 188] on icon "button" at bounding box center [859, 186] width 7 height 8
click at [844, 479] on img at bounding box center [843, 490] width 64 height 64
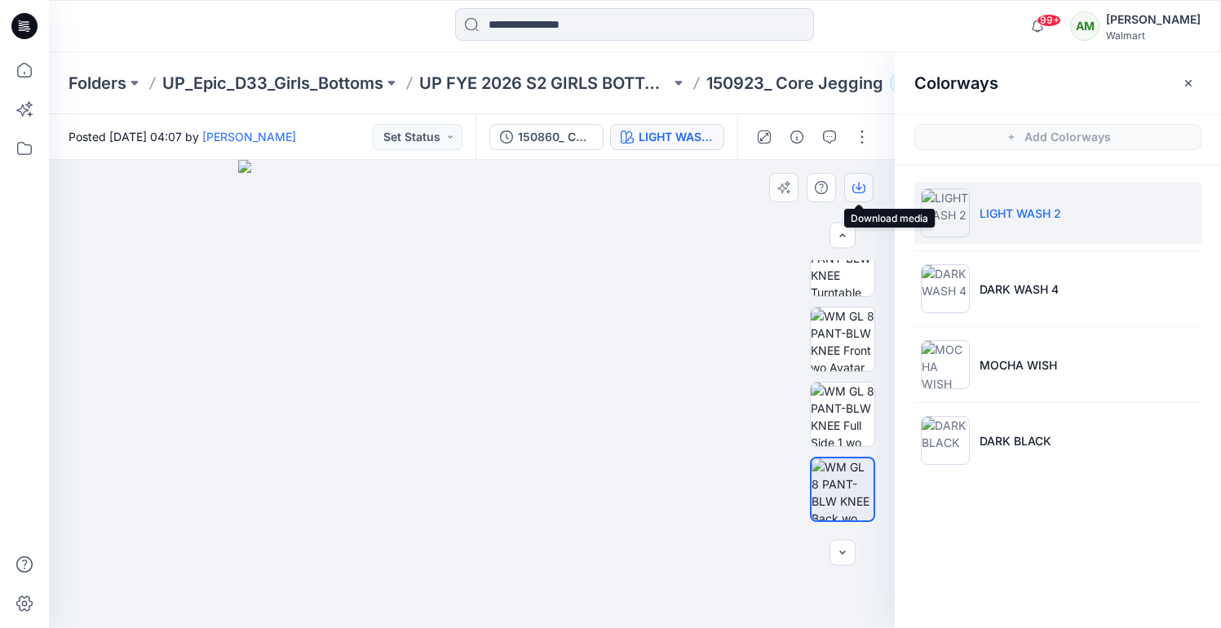
click at [861, 183] on icon "button" at bounding box center [858, 187] width 13 height 13
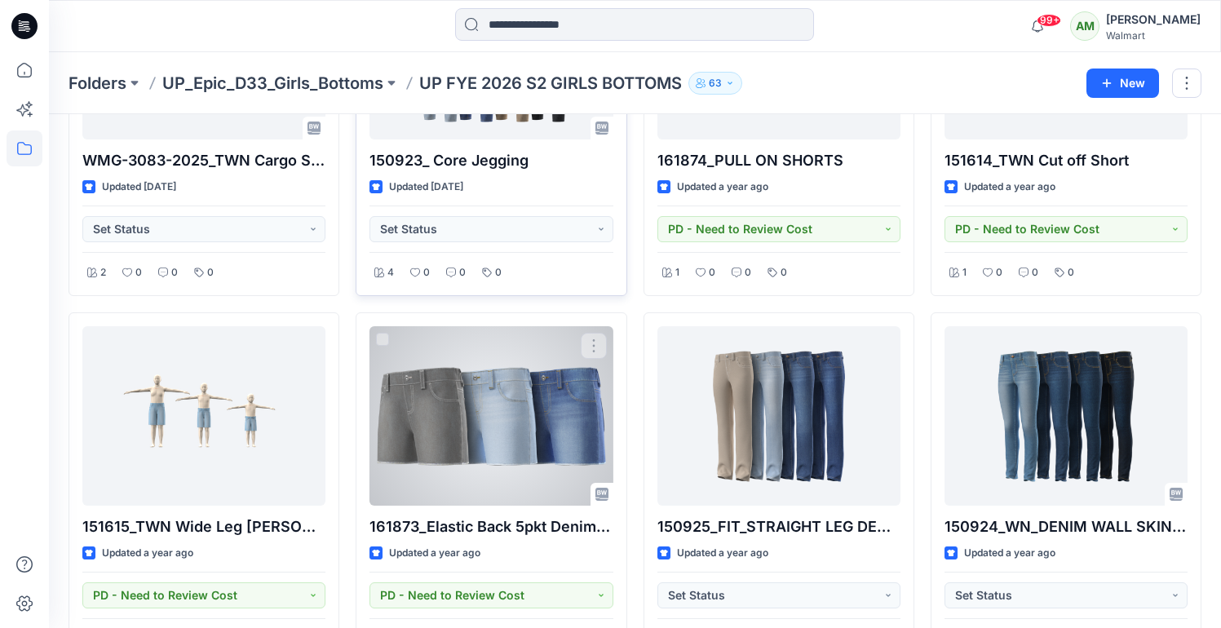
scroll to position [295, 0]
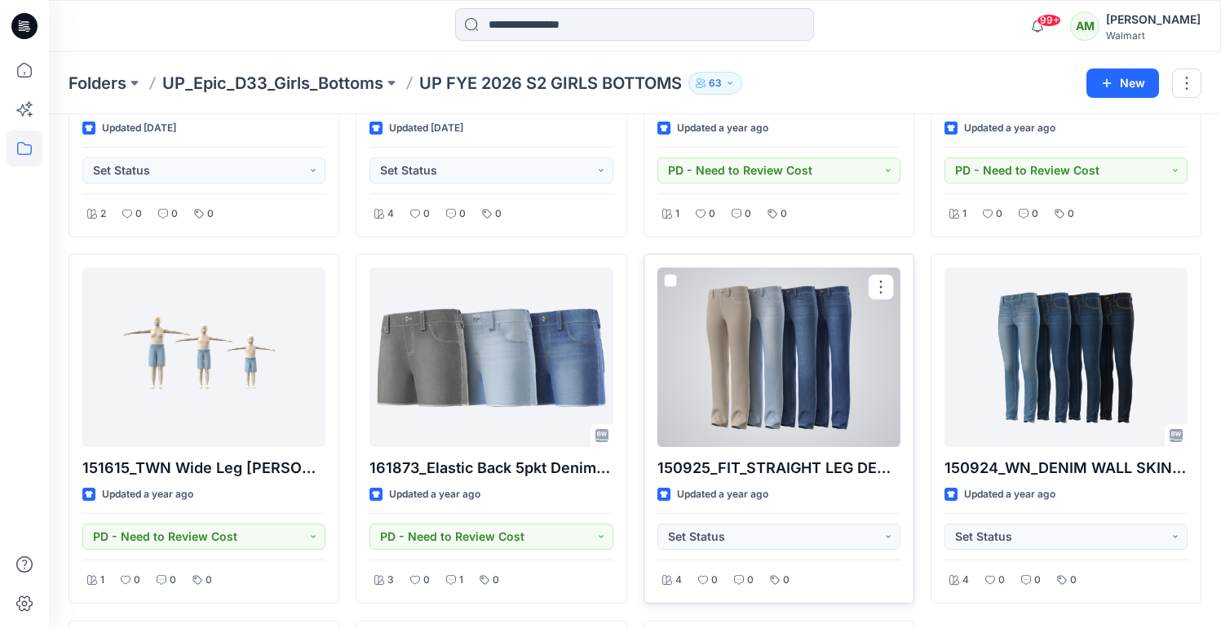
click at [797, 334] on div at bounding box center [779, 357] width 243 height 179
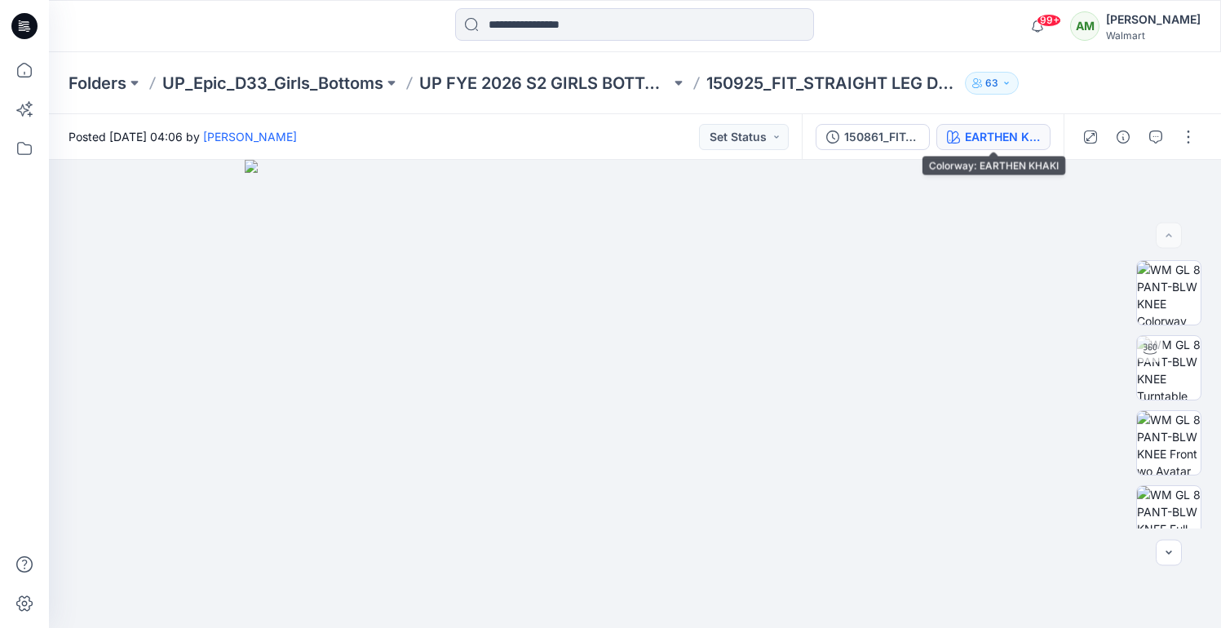
click at [992, 139] on div "EARTHEN KHAKI" at bounding box center [1002, 137] width 75 height 18
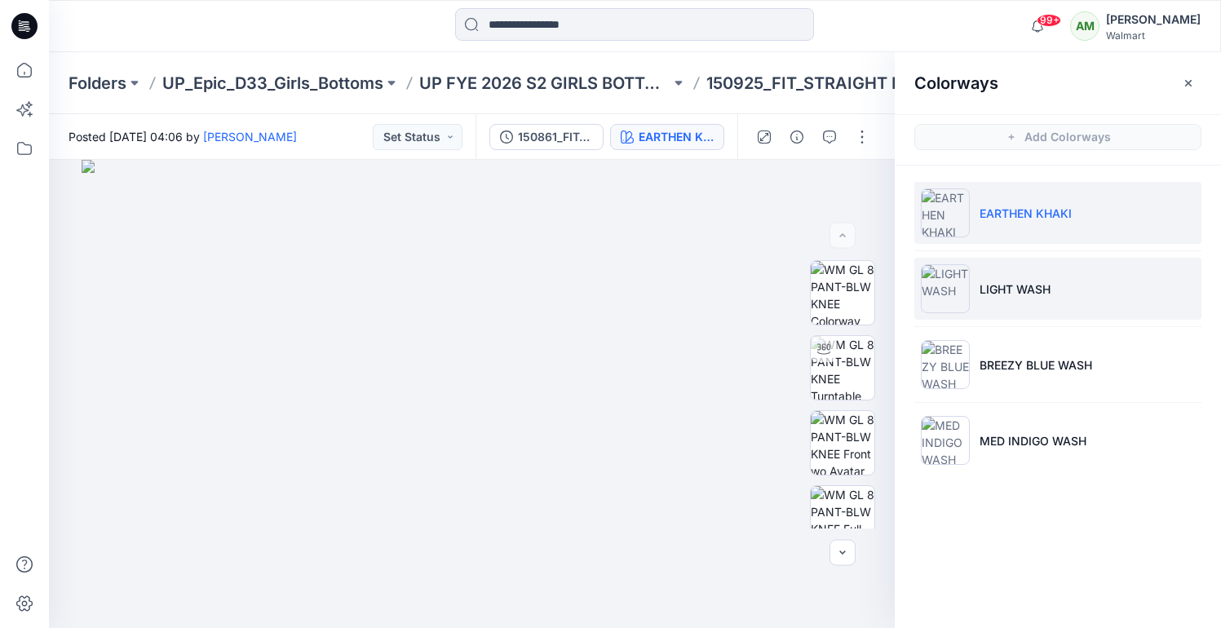
click at [1011, 295] on p "LIGHT WASH" at bounding box center [1015, 289] width 71 height 17
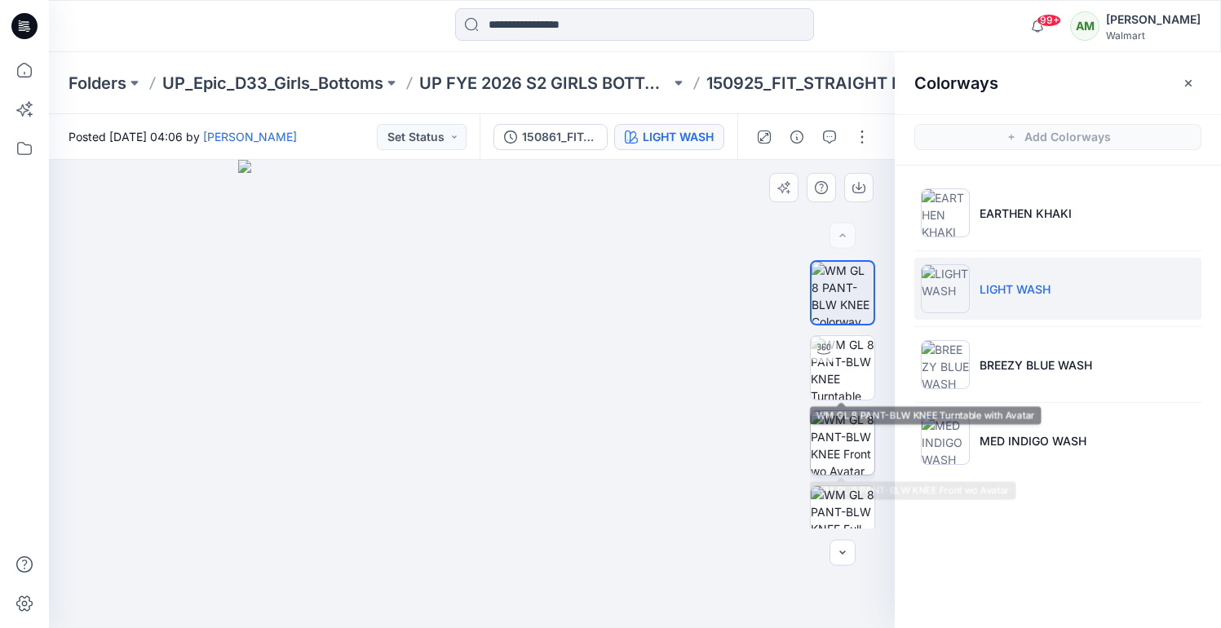
click at [835, 441] on img at bounding box center [843, 443] width 64 height 64
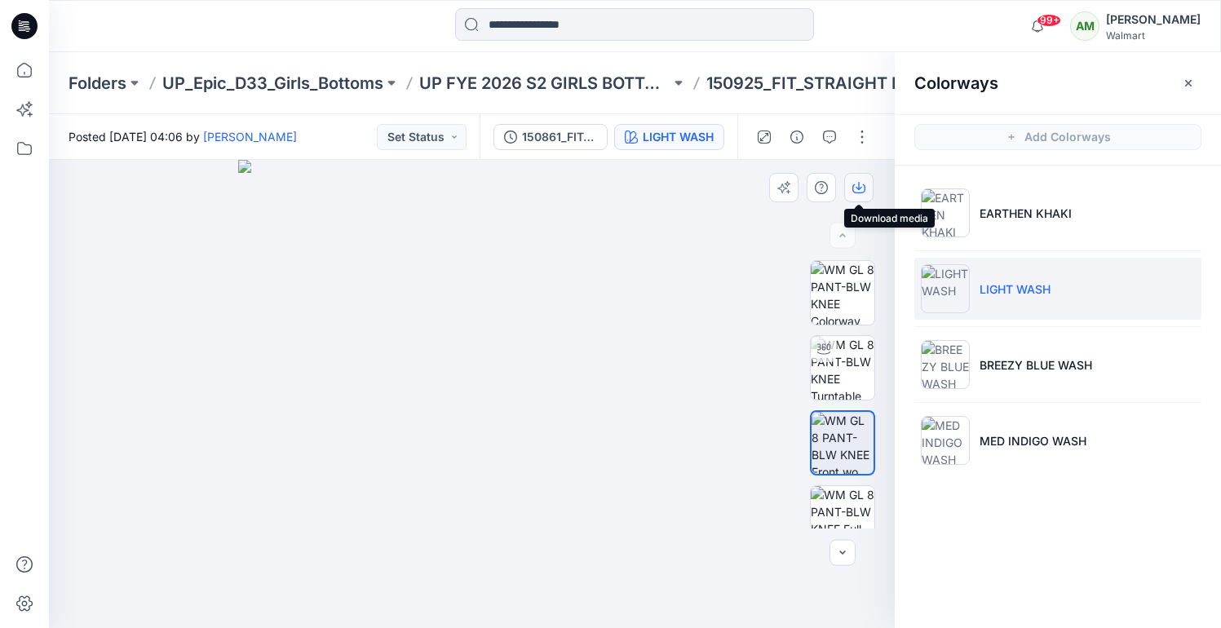
click at [858, 186] on icon "button" at bounding box center [859, 186] width 7 height 8
click at [833, 496] on img at bounding box center [843, 518] width 64 height 64
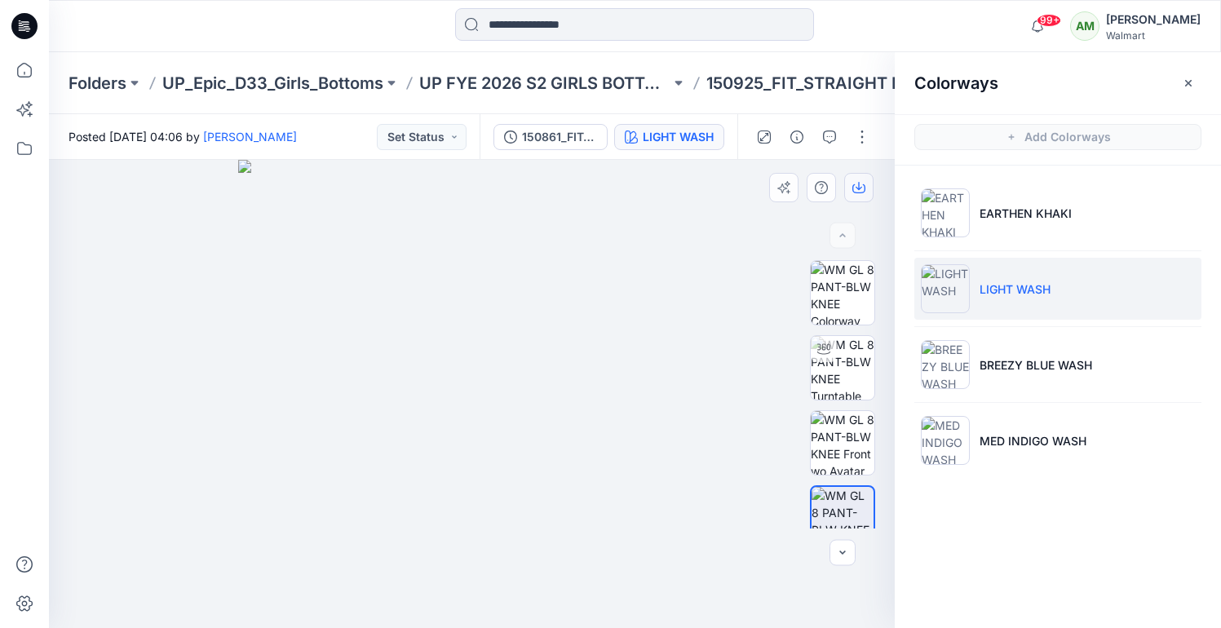
click at [861, 189] on icon "button" at bounding box center [858, 187] width 13 height 13
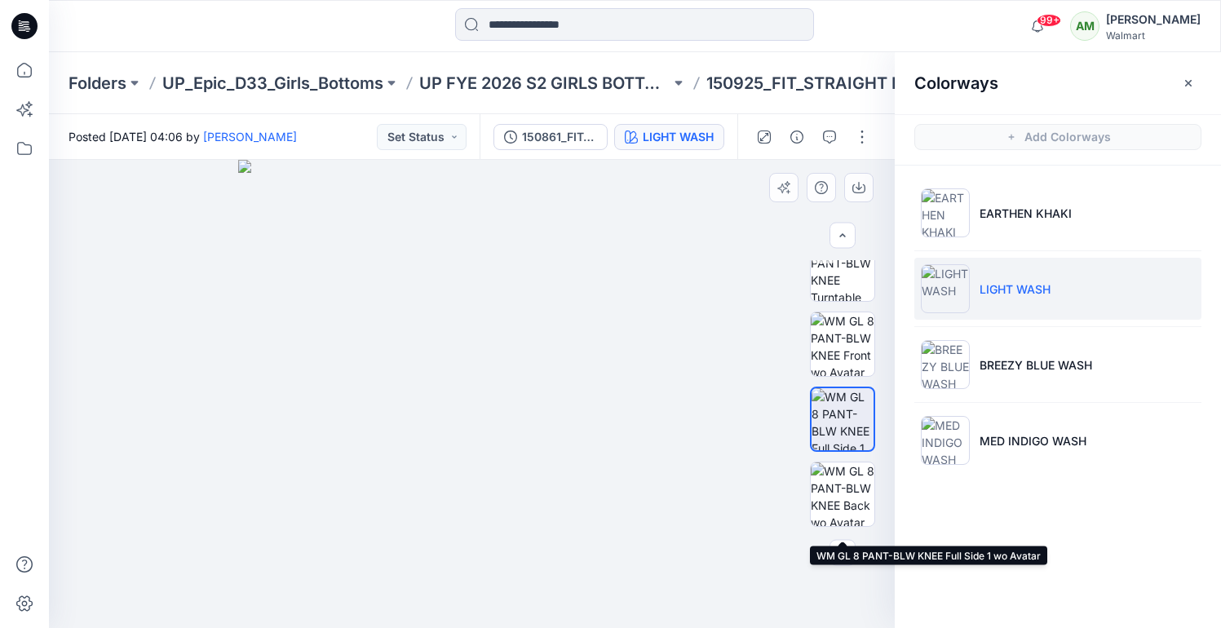
scroll to position [100, 0]
click at [845, 496] on img at bounding box center [843, 493] width 64 height 64
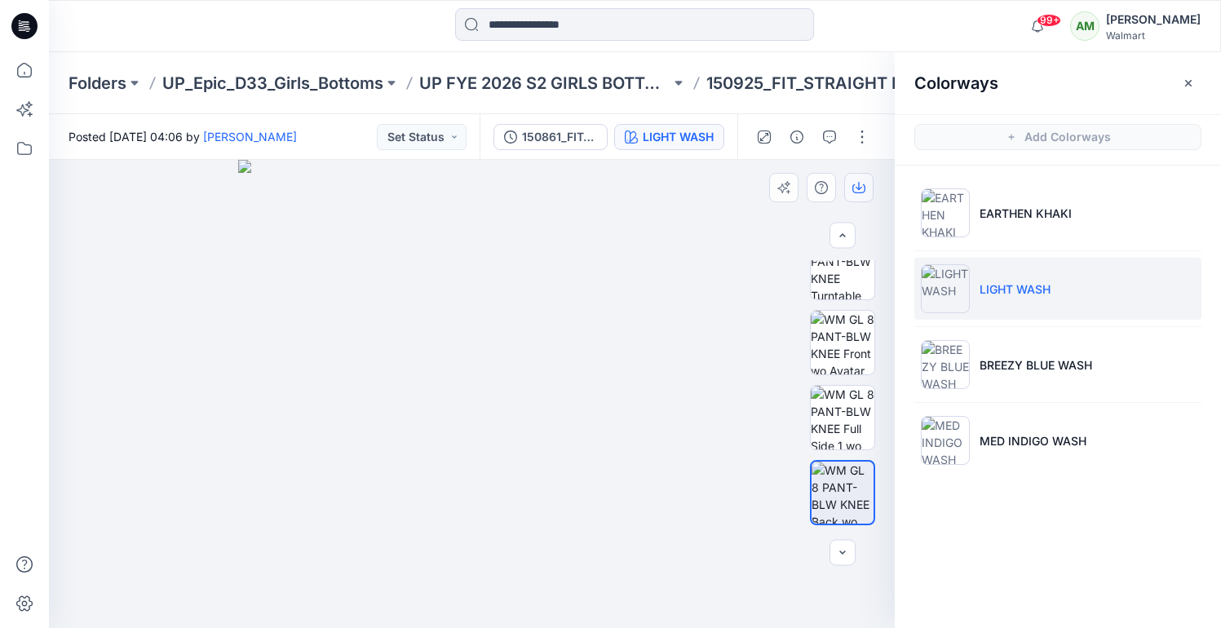
click at [865, 184] on icon "button" at bounding box center [858, 187] width 13 height 13
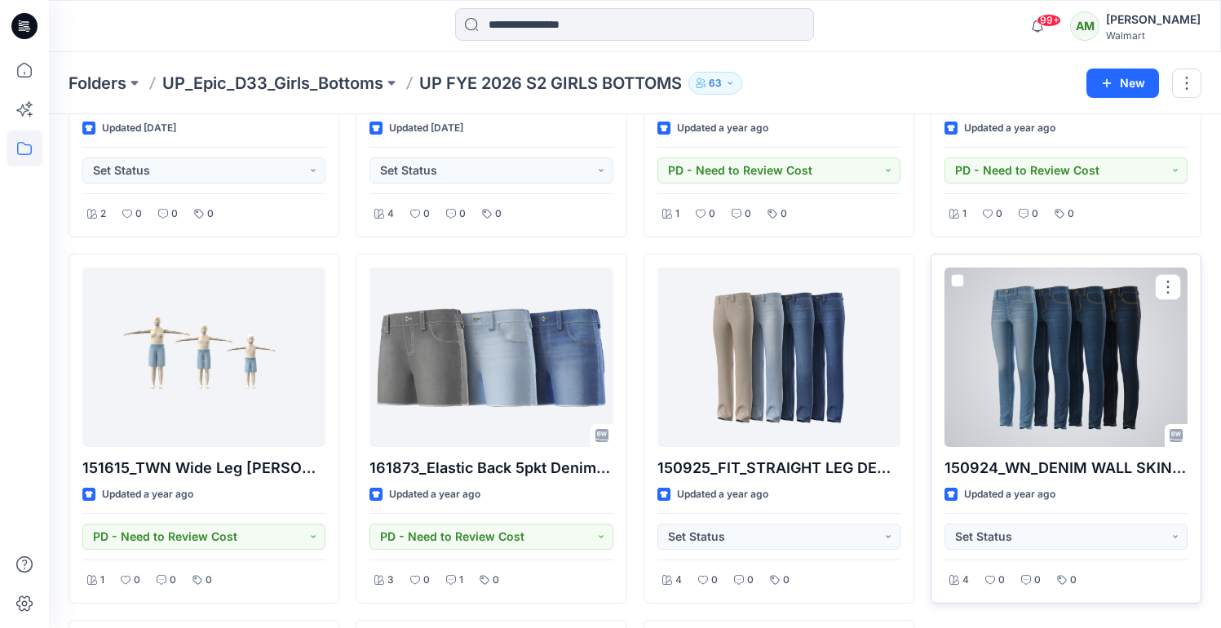
click at [1045, 358] on div at bounding box center [1066, 357] width 243 height 179
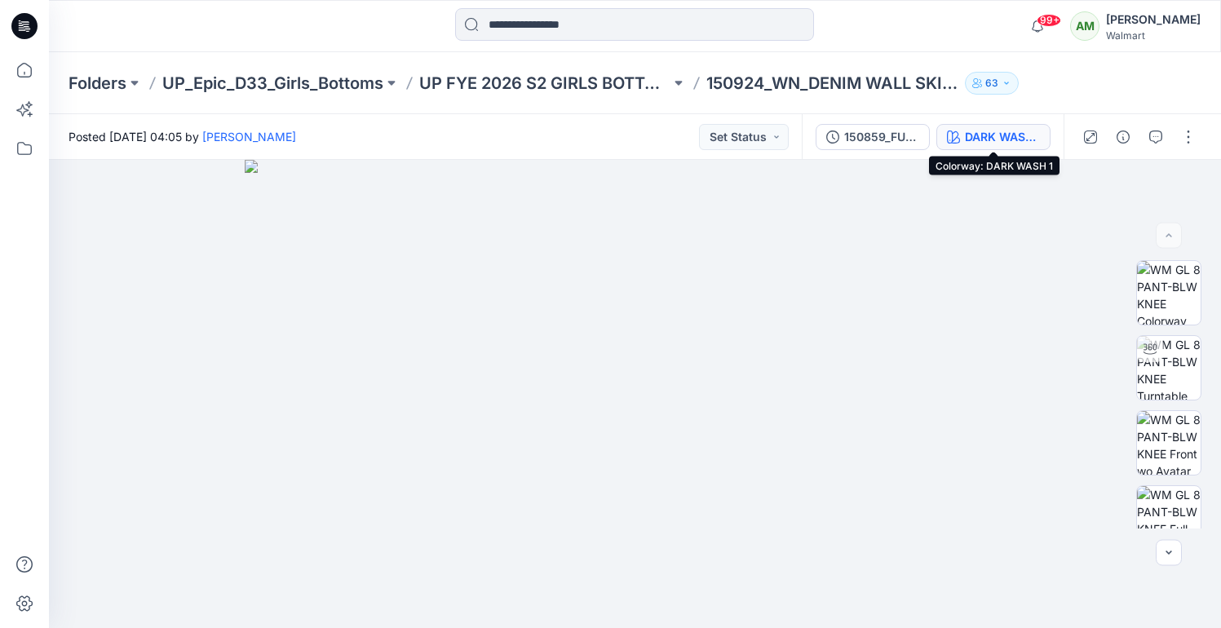
click at [981, 136] on div "DARK WASH 1" at bounding box center [1002, 137] width 75 height 18
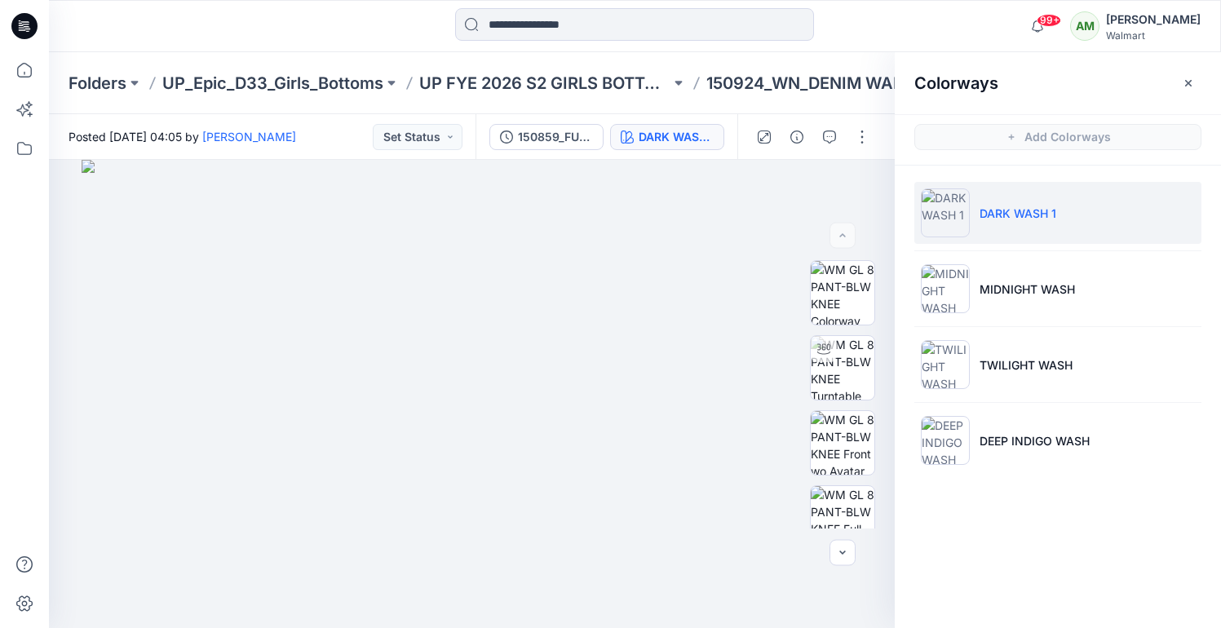
click at [1048, 199] on li "DARK WASH 1" at bounding box center [1057, 213] width 287 height 62
click at [834, 433] on img at bounding box center [843, 443] width 64 height 64
click at [857, 186] on icon "button" at bounding box center [858, 187] width 13 height 13
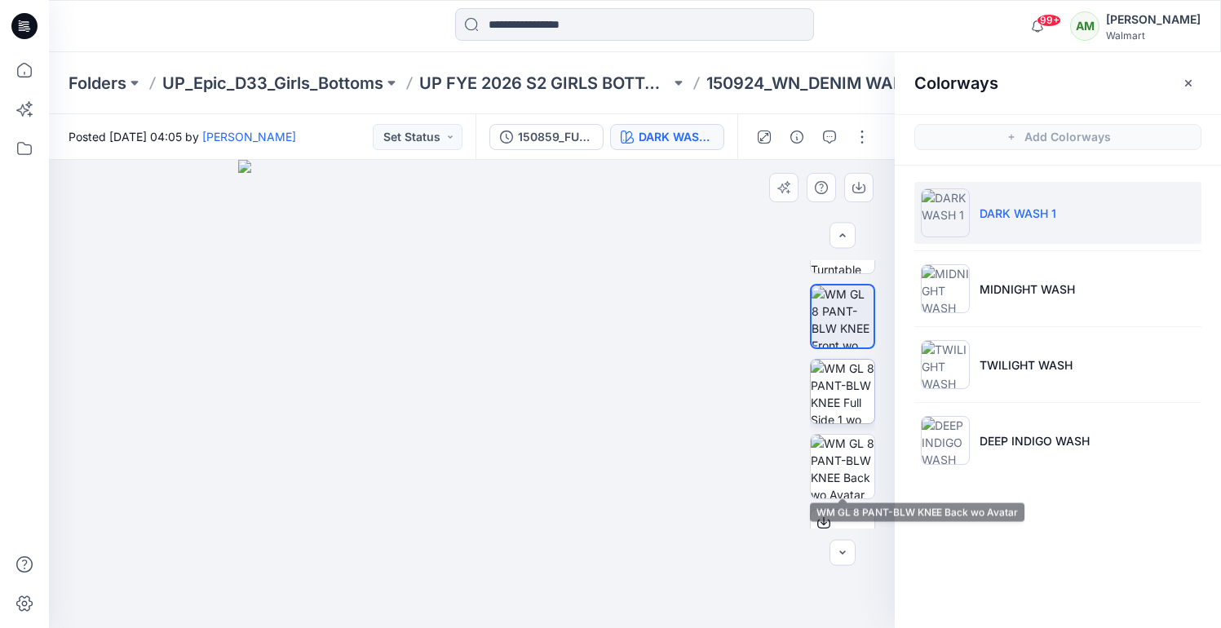
scroll to position [129, 0]
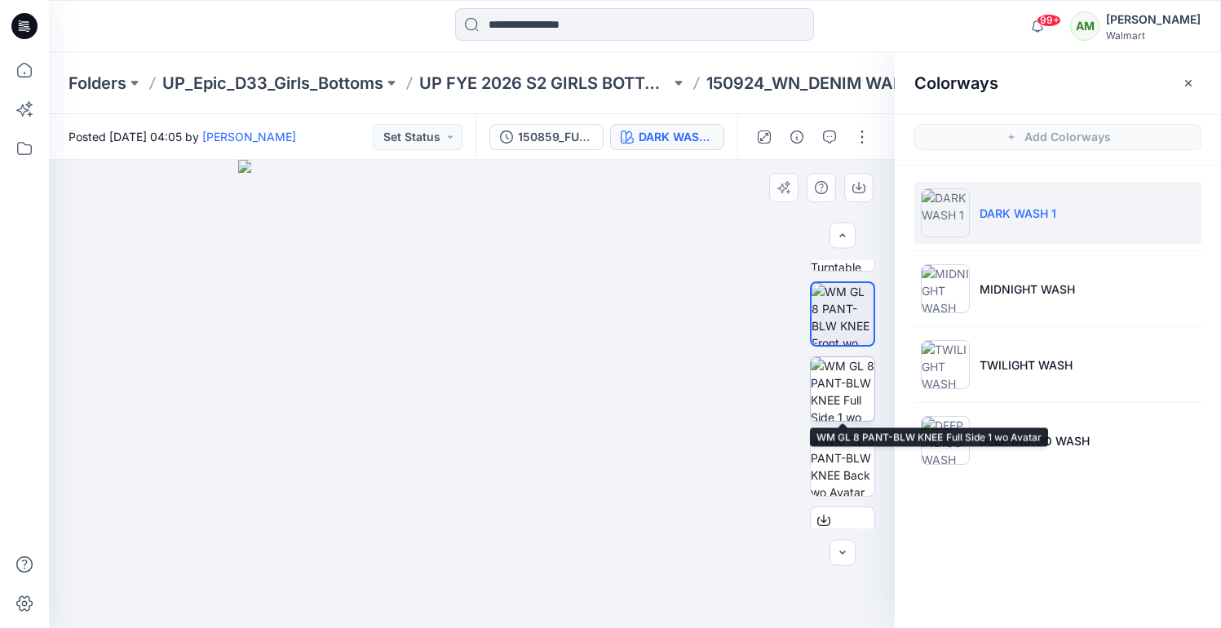
click at [848, 397] on img at bounding box center [843, 389] width 64 height 64
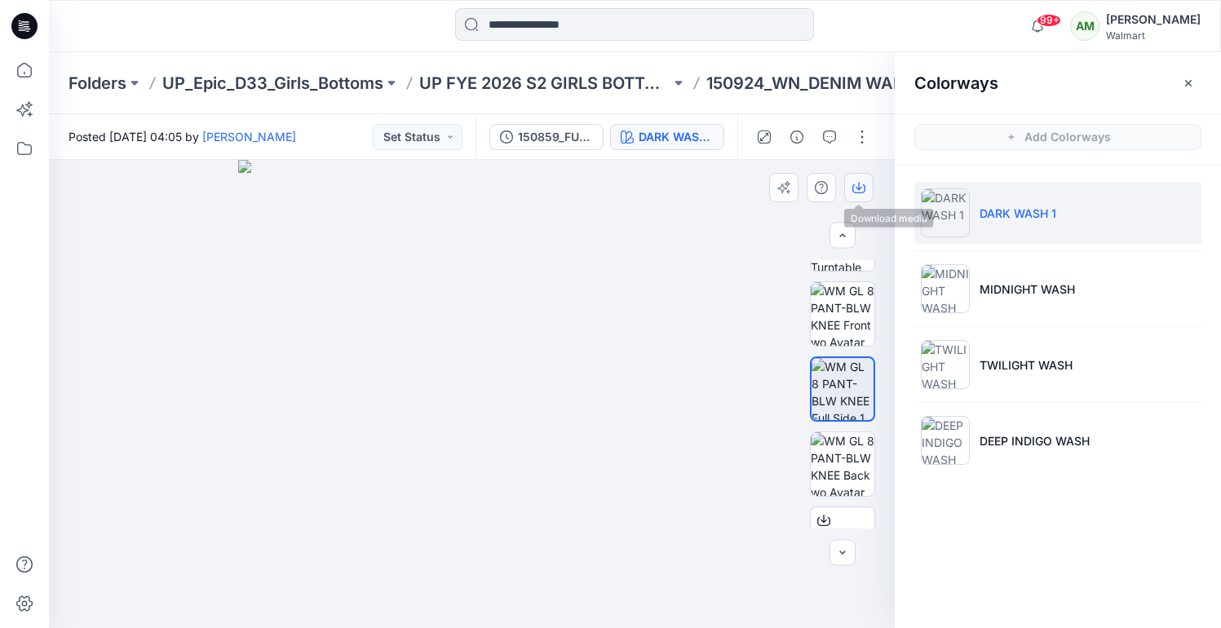
click at [865, 176] on button "button" at bounding box center [858, 187] width 29 height 29
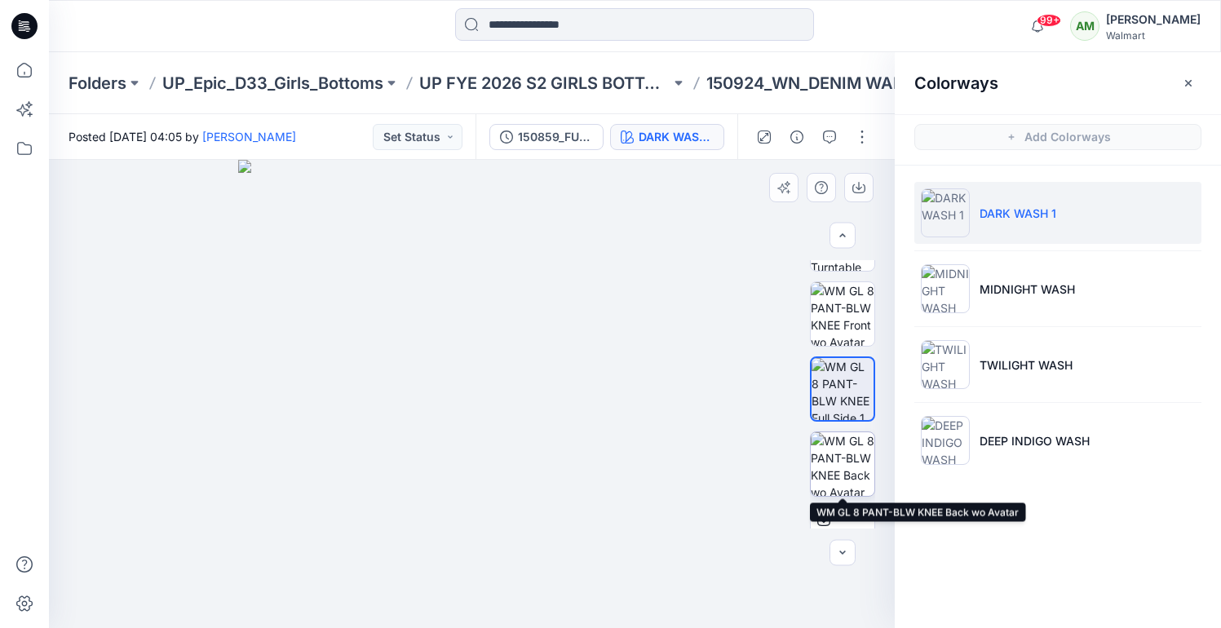
click at [833, 443] on img at bounding box center [843, 464] width 64 height 64
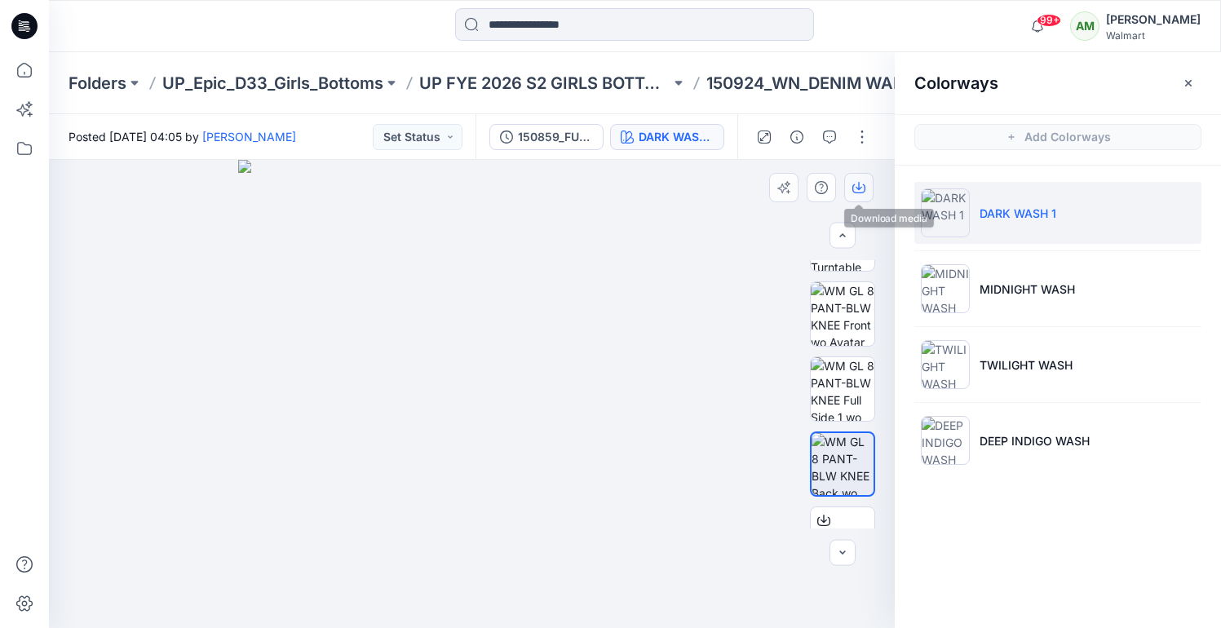
click at [861, 188] on icon "button" at bounding box center [858, 187] width 13 height 13
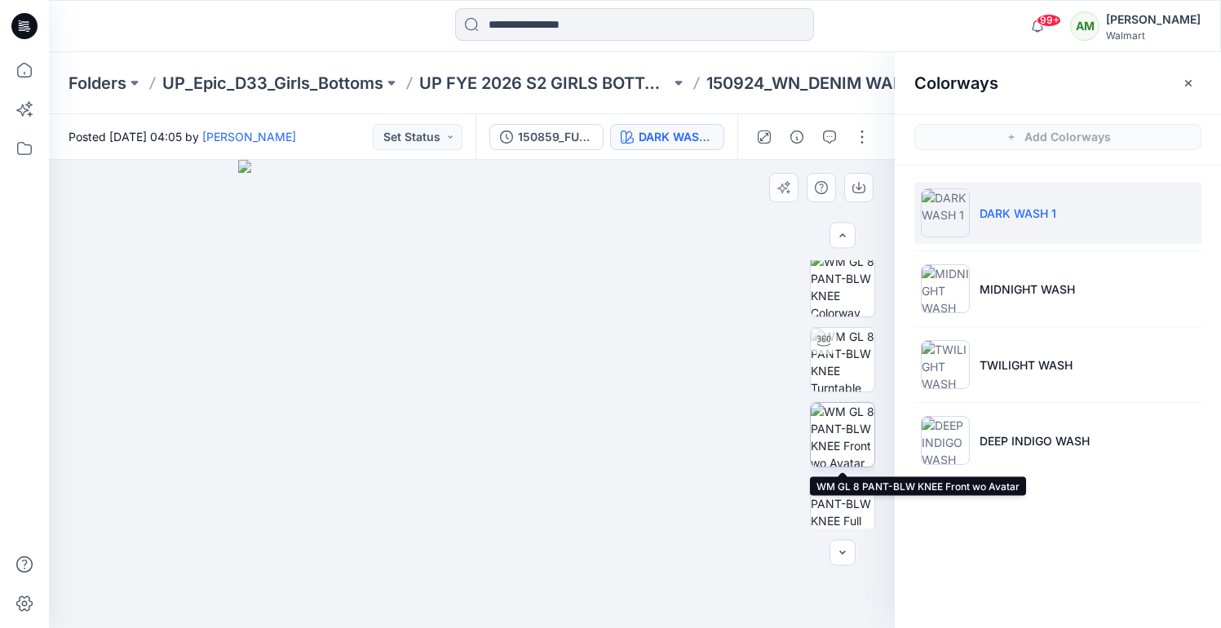
scroll to position [5, 0]
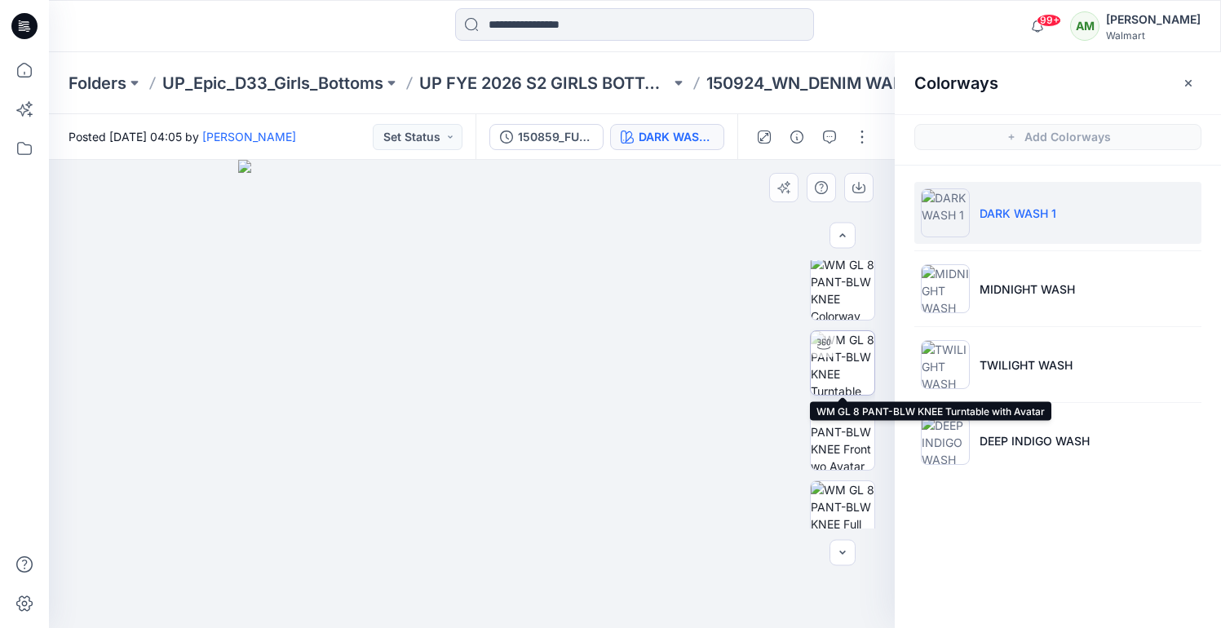
click at [853, 351] on img at bounding box center [843, 363] width 64 height 64
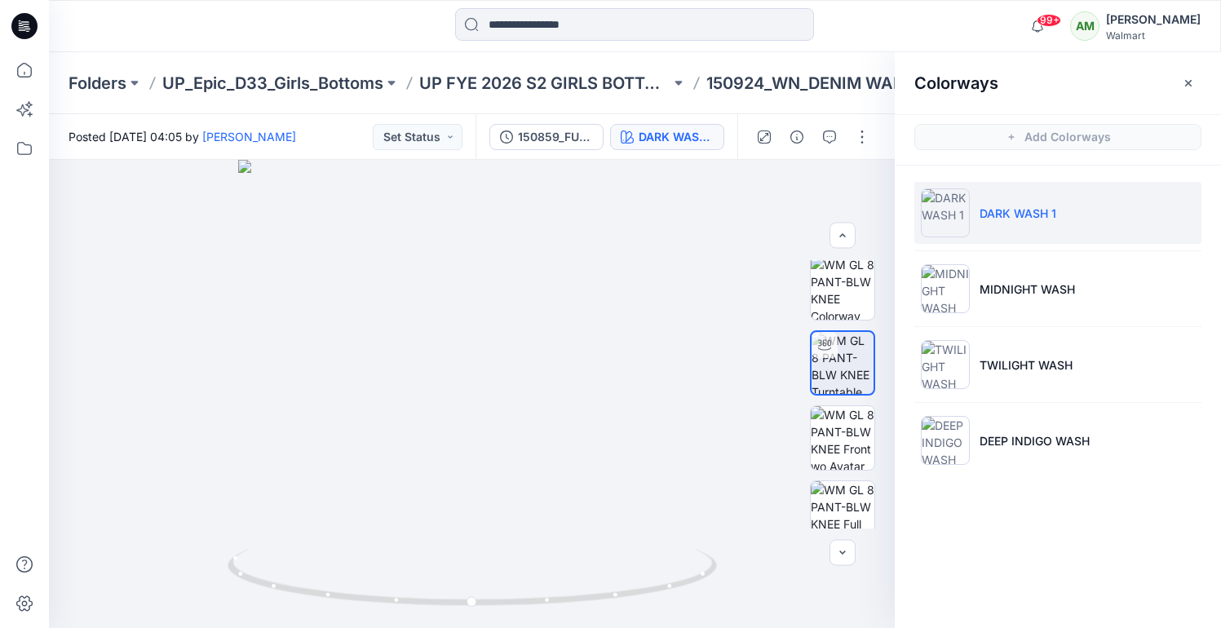
scroll to position [295, 0]
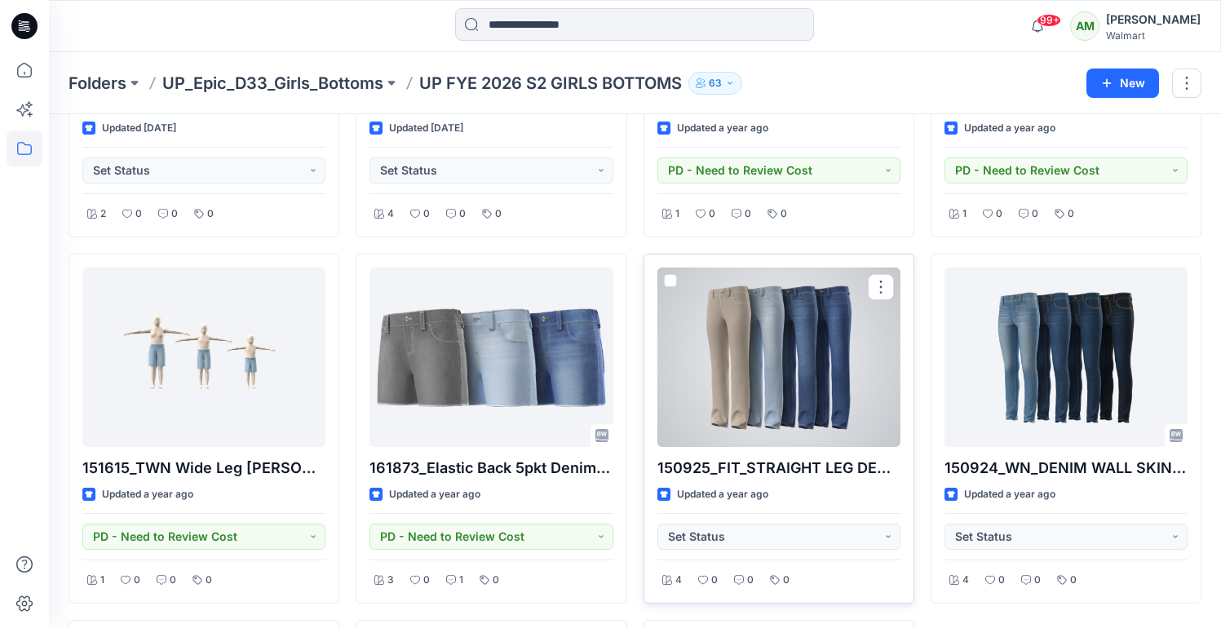
click at [818, 324] on div at bounding box center [779, 357] width 243 height 179
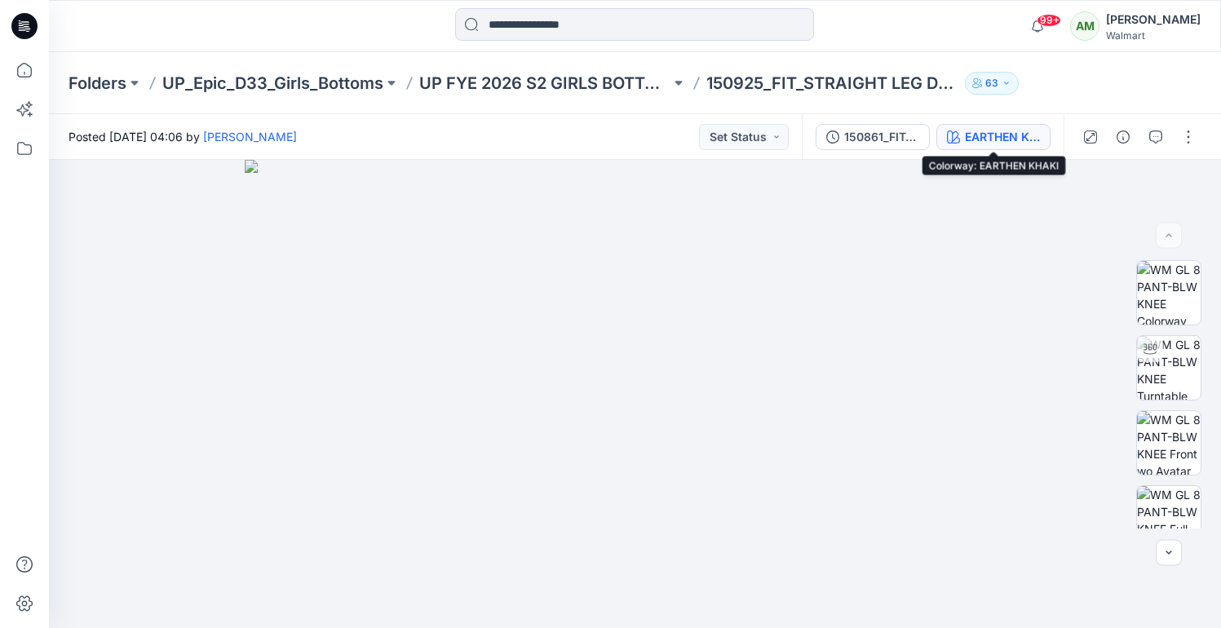
click at [970, 139] on div "EARTHEN KHAKI" at bounding box center [1002, 137] width 75 height 18
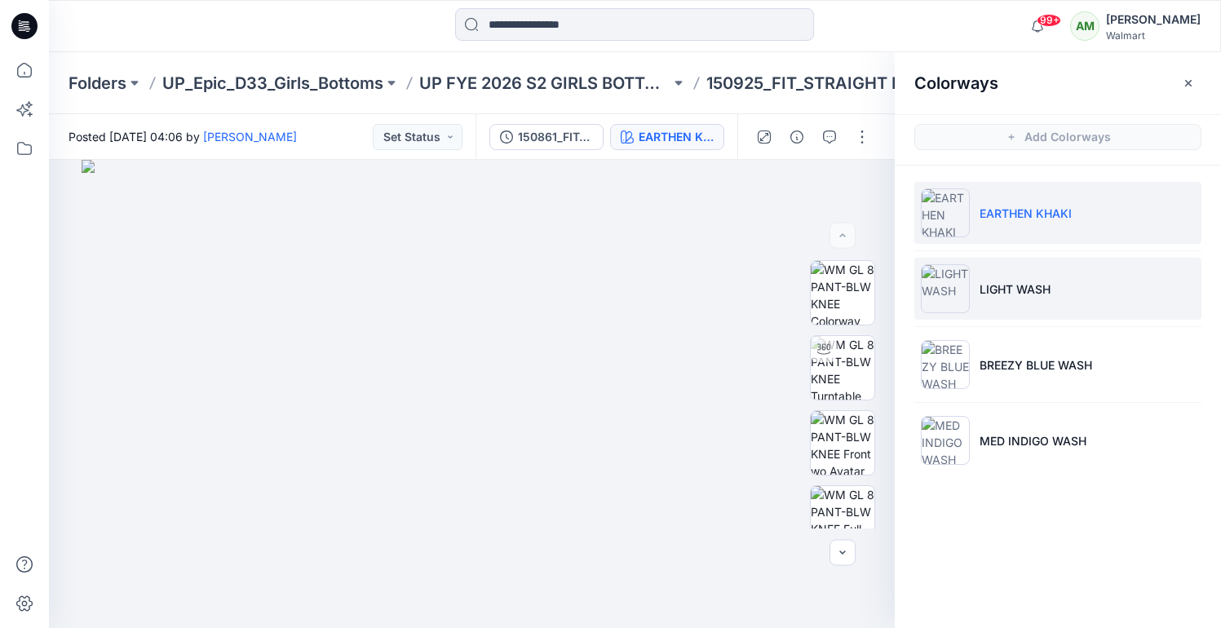
click at [976, 281] on li "LIGHT WASH" at bounding box center [1057, 289] width 287 height 62
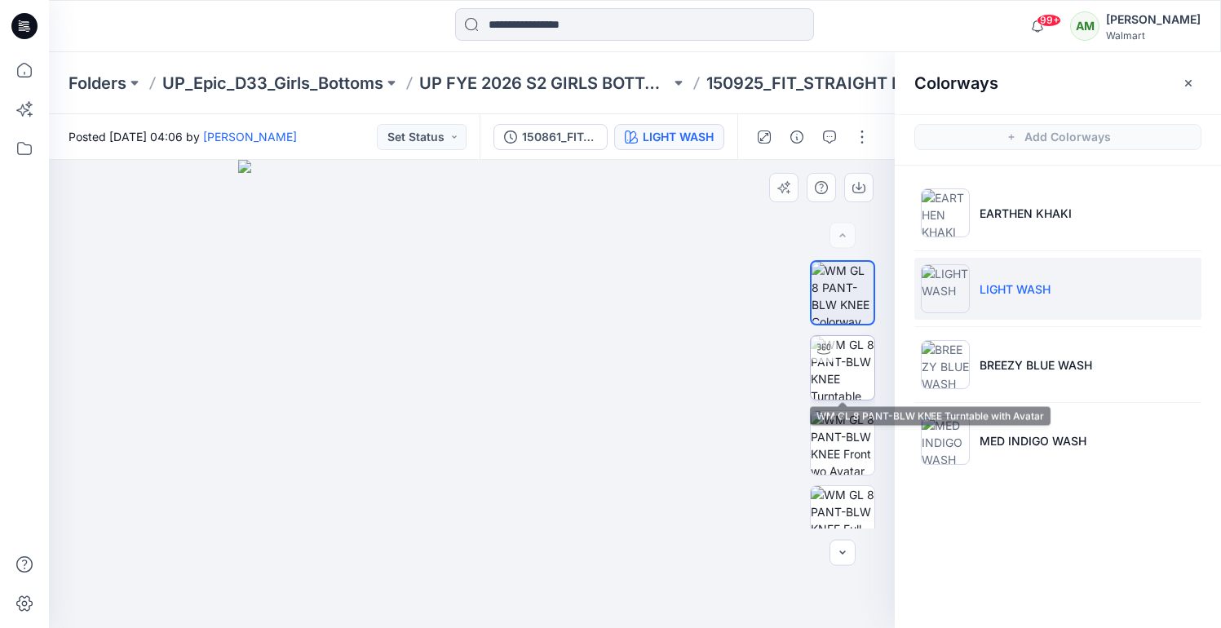
click at [857, 356] on img at bounding box center [843, 368] width 64 height 64
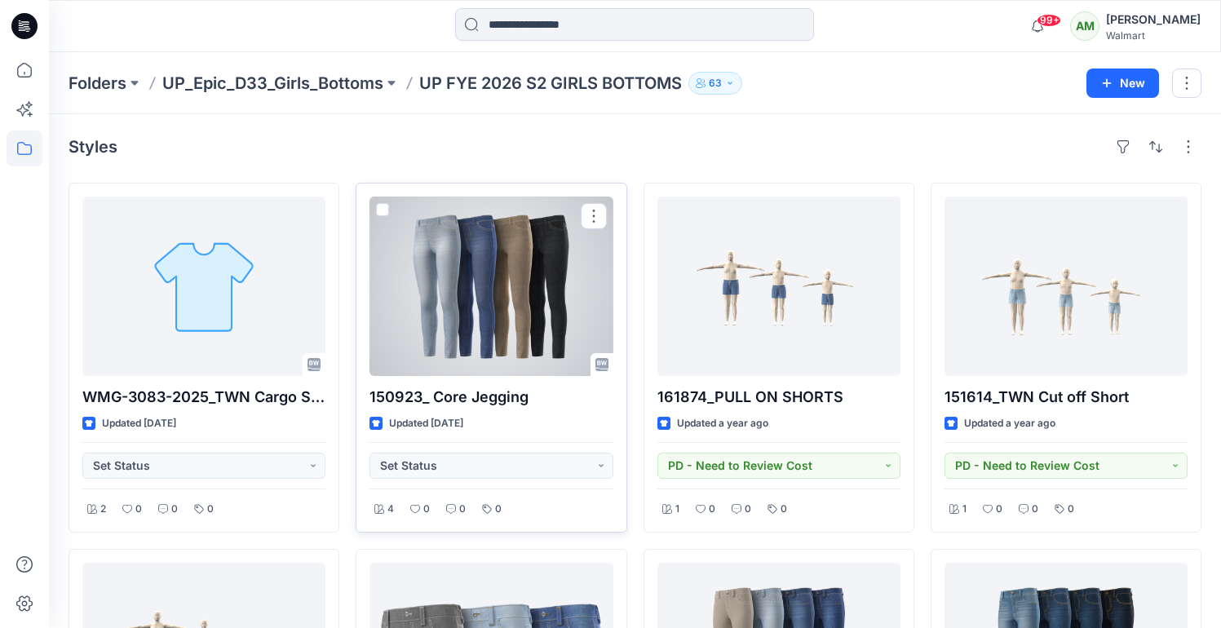
click at [478, 288] on div at bounding box center [491, 286] width 243 height 179
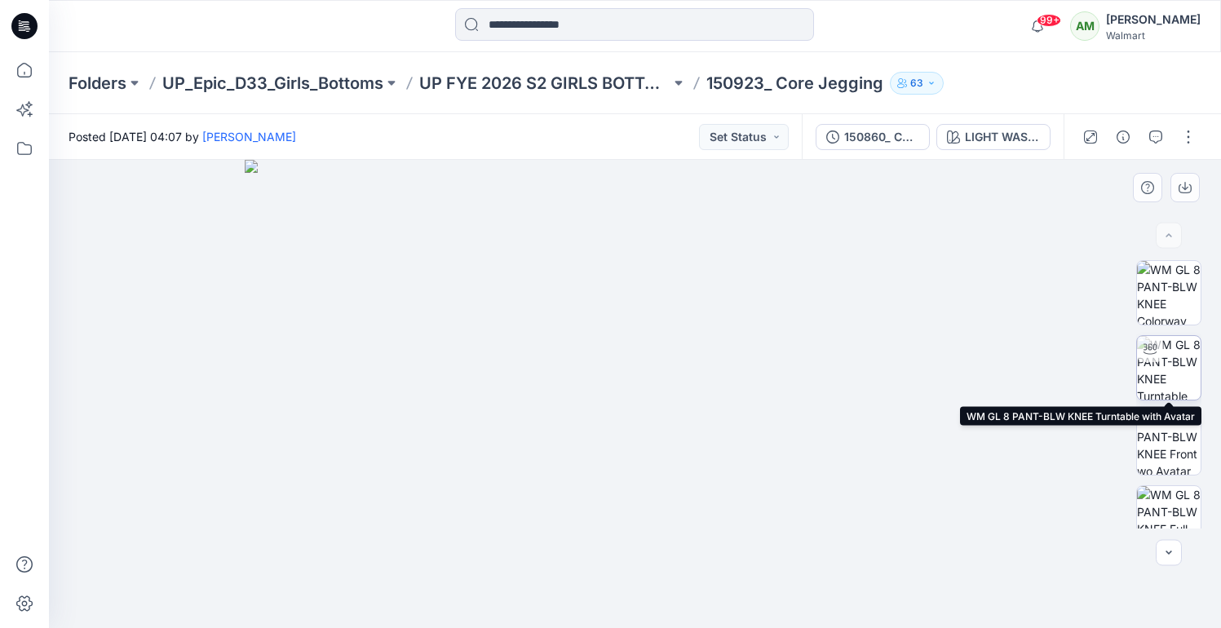
click at [1169, 348] on img at bounding box center [1169, 368] width 64 height 64
